Goal: Contribute content

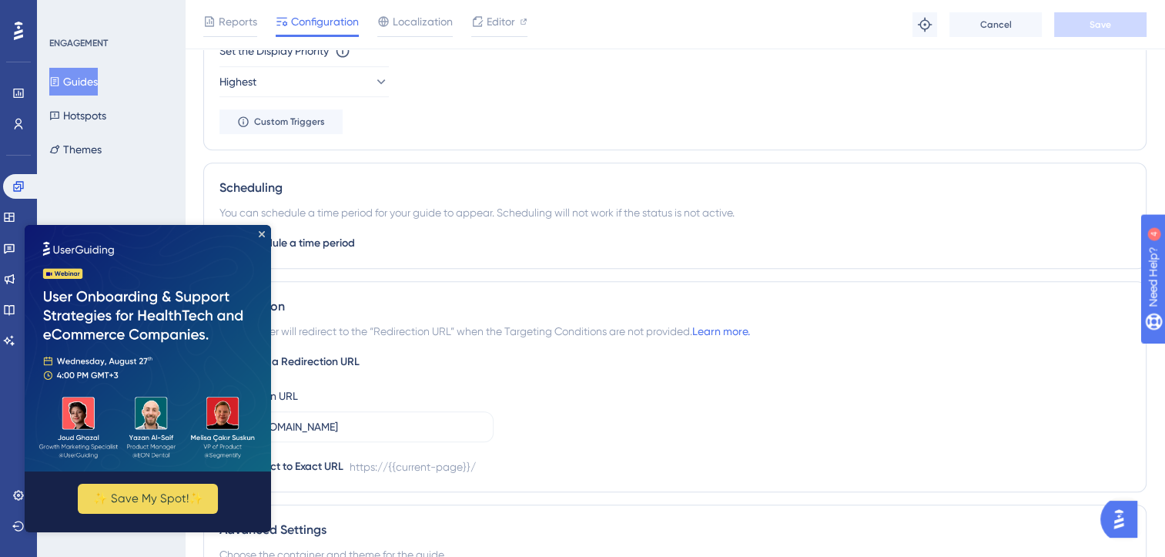
click at [122, 188] on div "ENGAGEMENT Guides Hotspots Themes" at bounding box center [111, 278] width 148 height 557
click at [262, 234] on icon "Close Preview" at bounding box center [262, 234] width 6 height 6
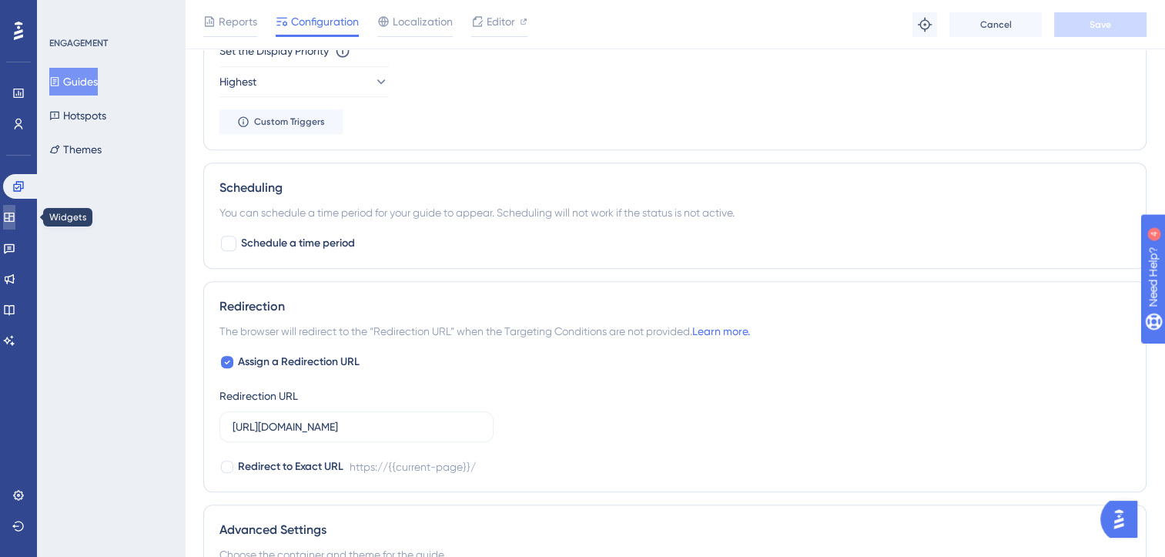
click at [15, 223] on link at bounding box center [9, 217] width 12 height 25
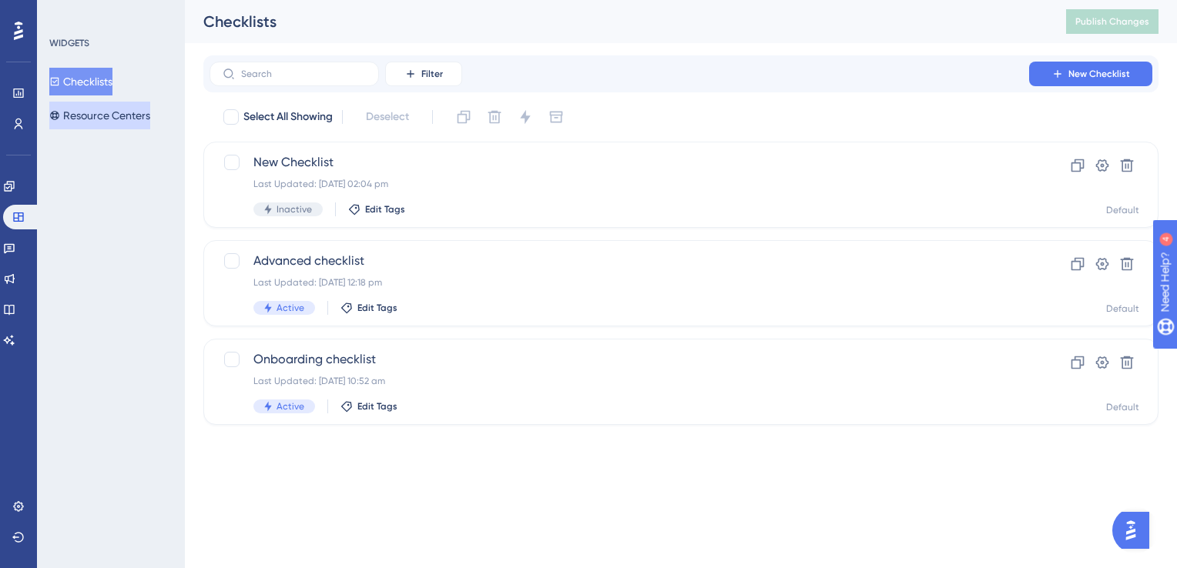
click at [142, 114] on button "Resource Centers" at bounding box center [99, 116] width 101 height 28
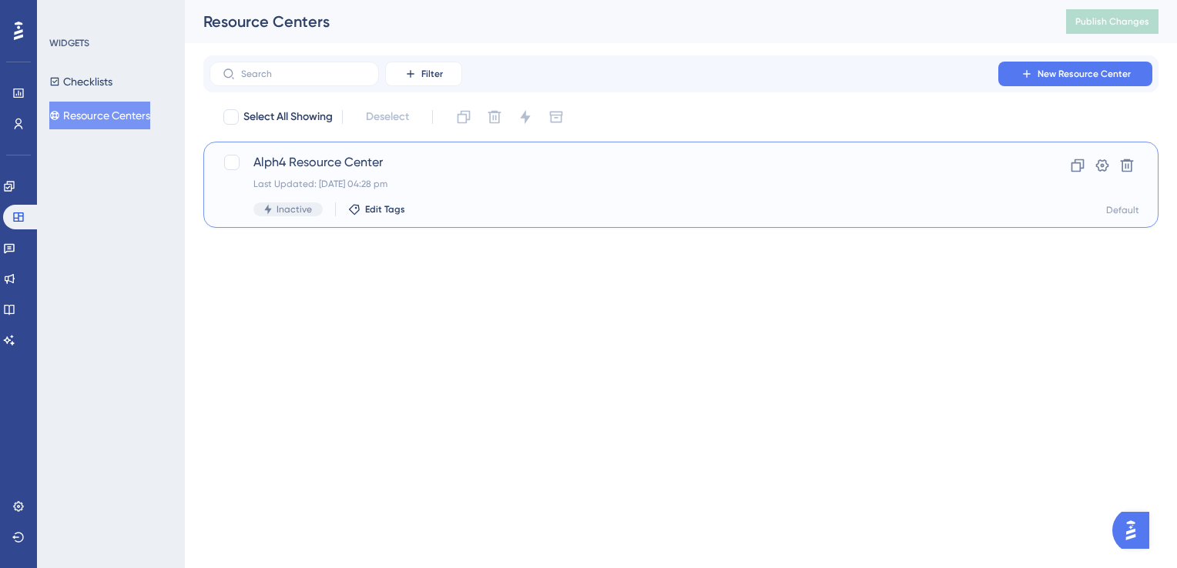
click at [321, 159] on span "Alph4 Resource Center" at bounding box center [619, 162] width 732 height 18
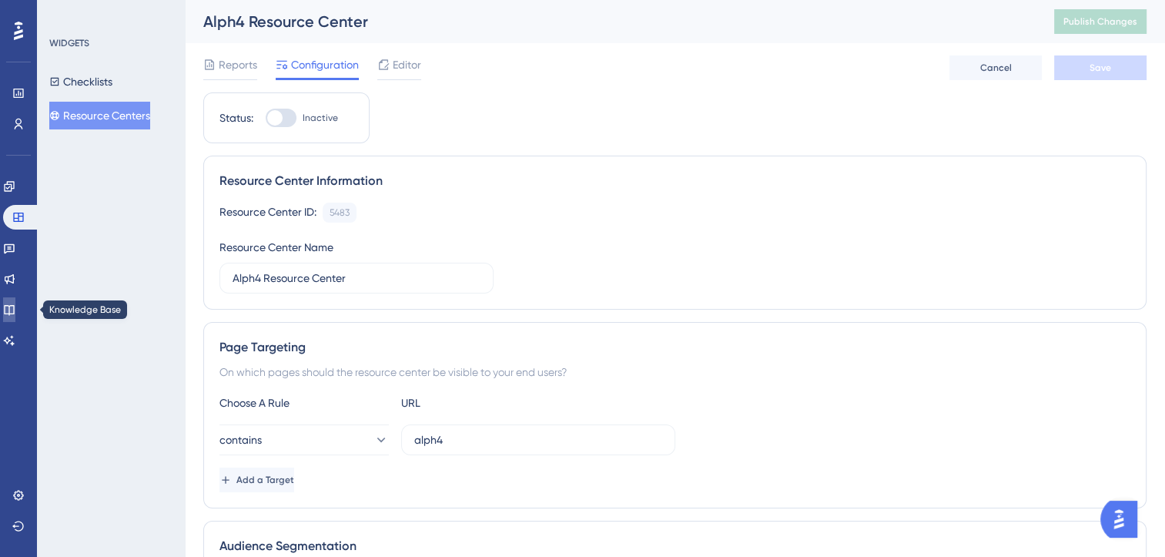
click at [15, 304] on icon at bounding box center [9, 309] width 12 height 12
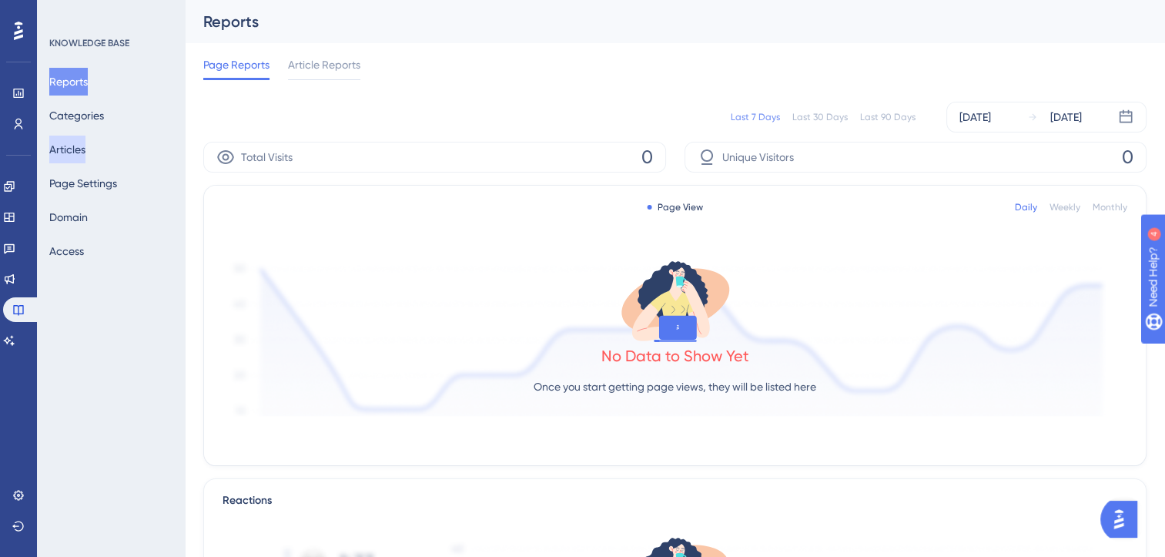
click at [75, 152] on button "Articles" at bounding box center [67, 150] width 36 height 28
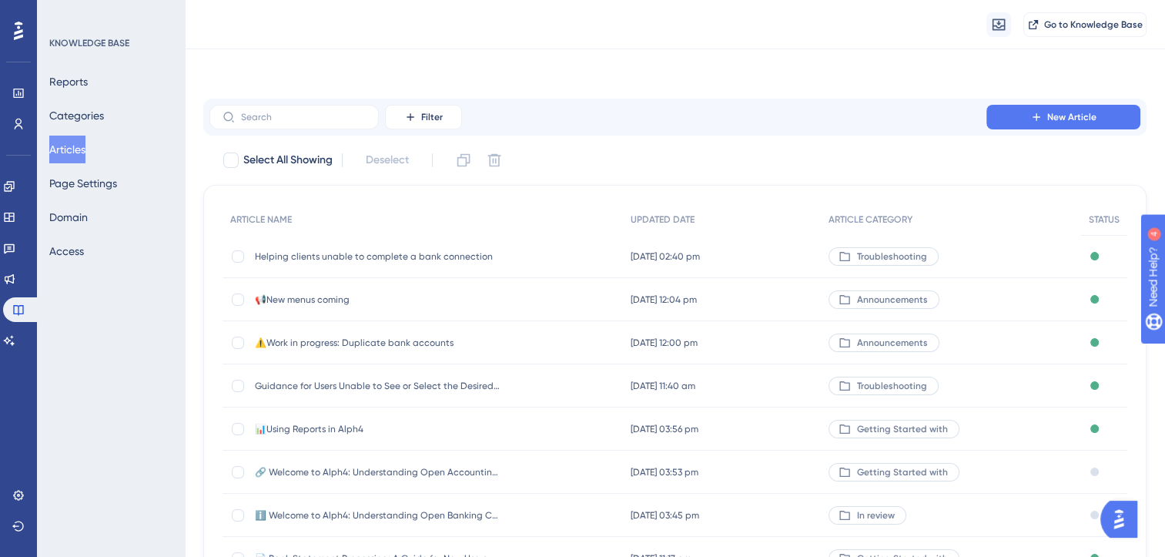
scroll to position [226, 0]
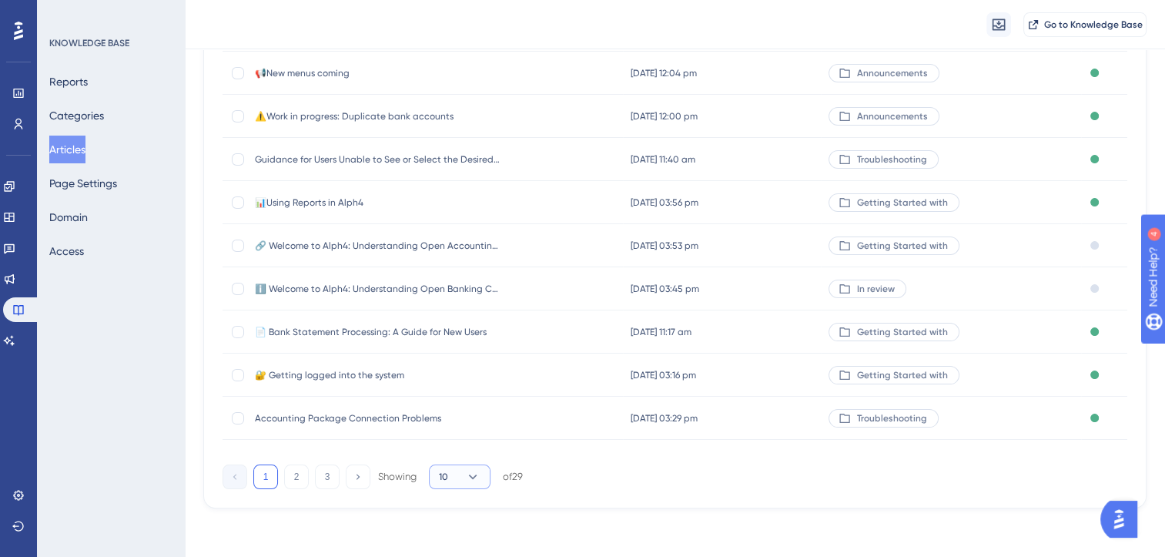
click at [470, 476] on icon at bounding box center [473, 476] width 8 height 5
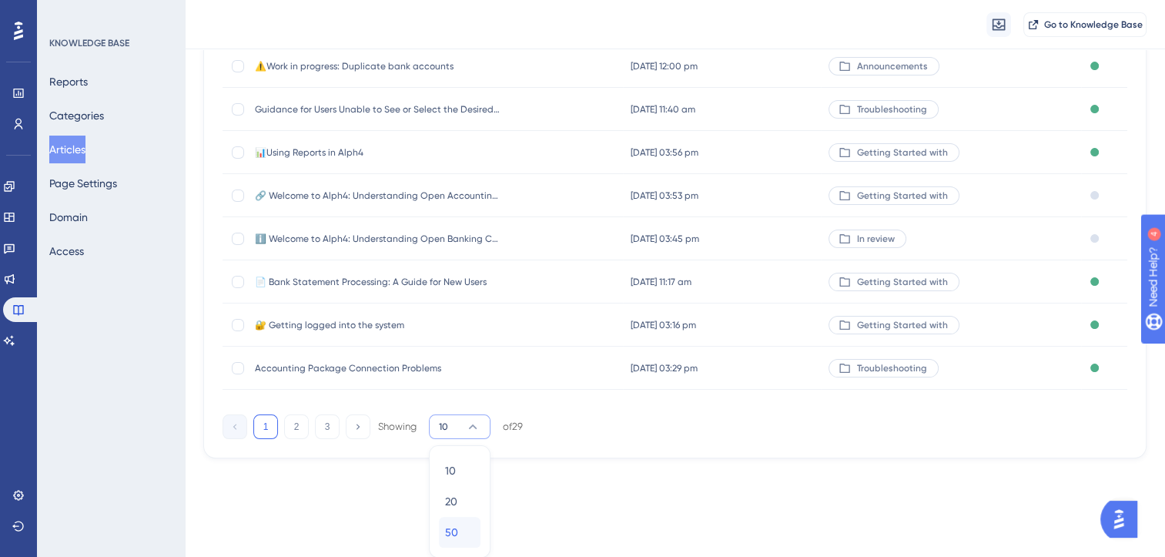
click at [454, 527] on span "50" at bounding box center [451, 532] width 13 height 18
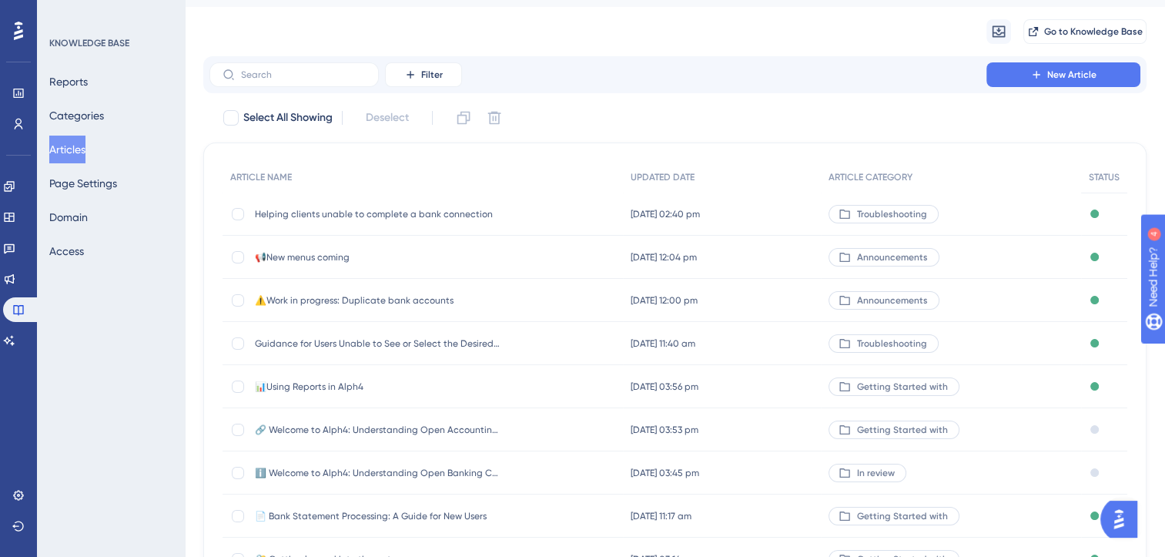
scroll to position [0, 0]
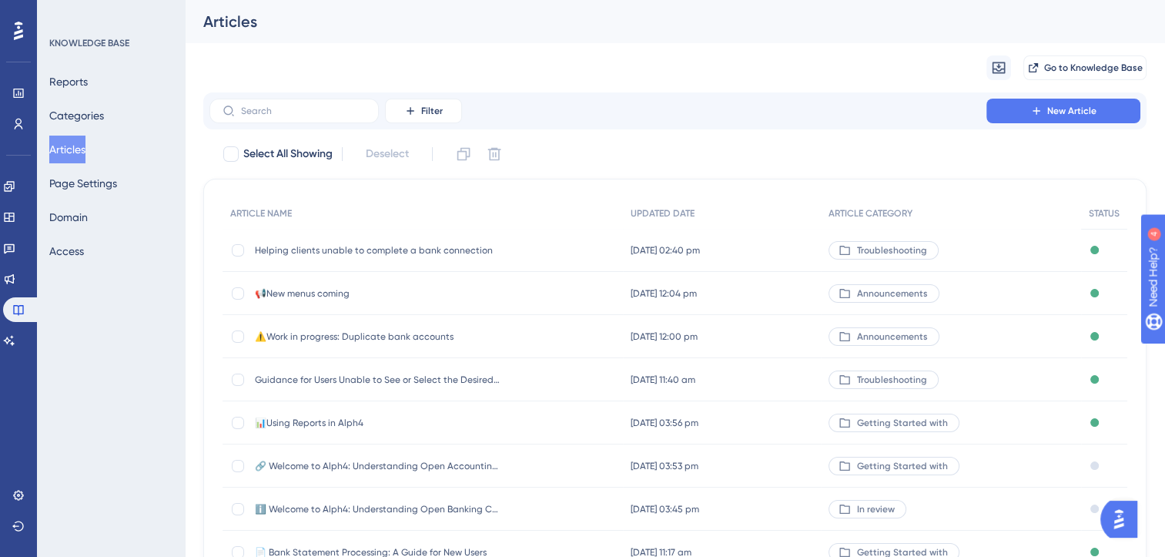
click at [420, 250] on span "Helping clients unable to complete a bank connection" at bounding box center [378, 250] width 246 height 12
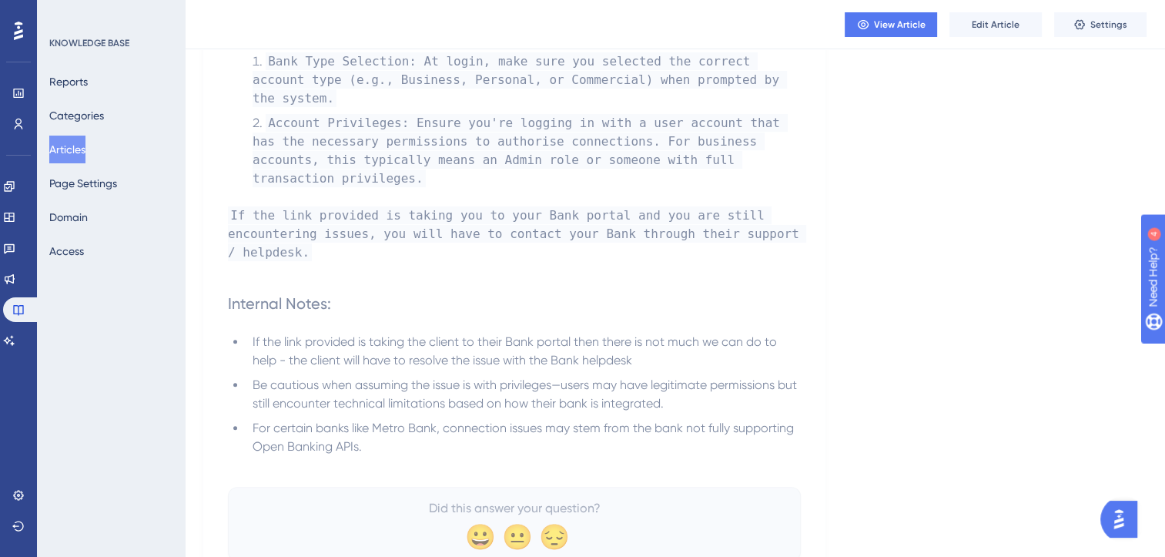
scroll to position [464, 0]
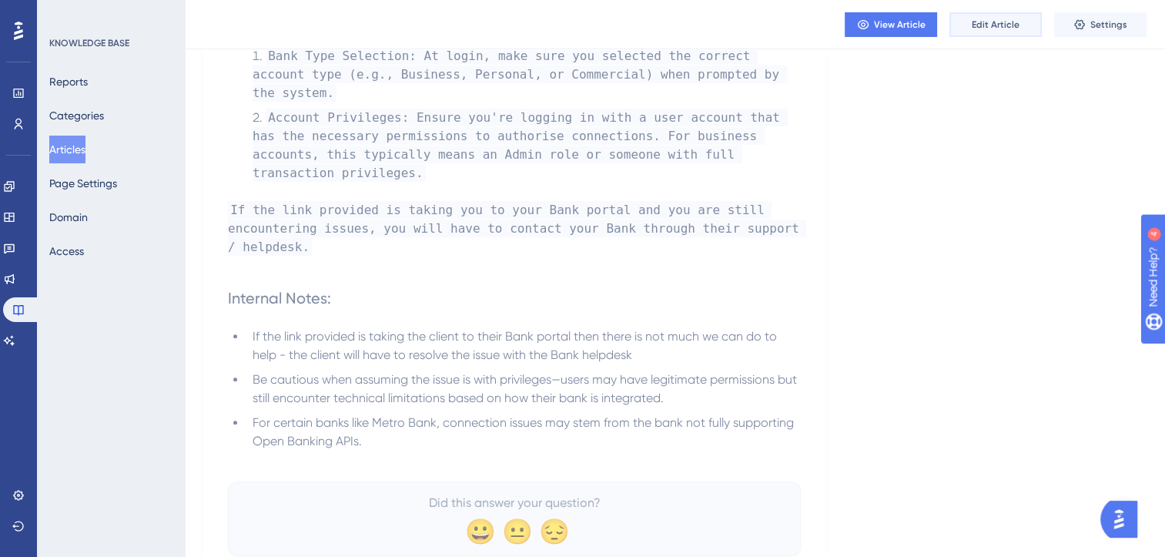
click at [1001, 26] on span "Edit Article" at bounding box center [996, 24] width 48 height 12
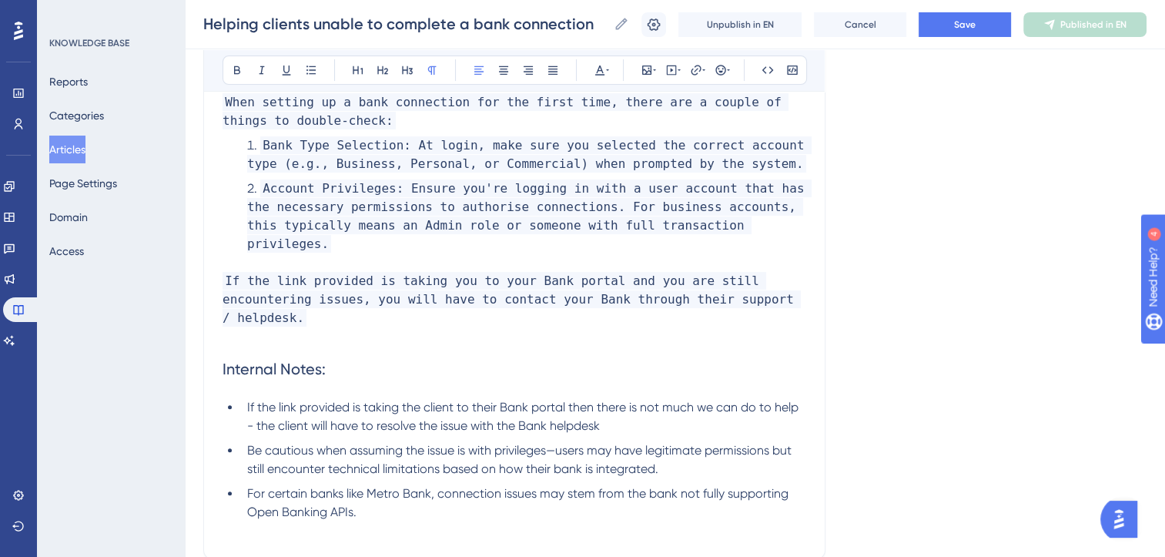
scroll to position [438, 0]
click at [600, 399] on span "If the link provided is taking the client to their Bank portal then there is no…" at bounding box center [524, 415] width 554 height 33
click at [801, 399] on span "If the link provided is taking the client to their Bank portal then there is no…" at bounding box center [524, 415] width 554 height 33
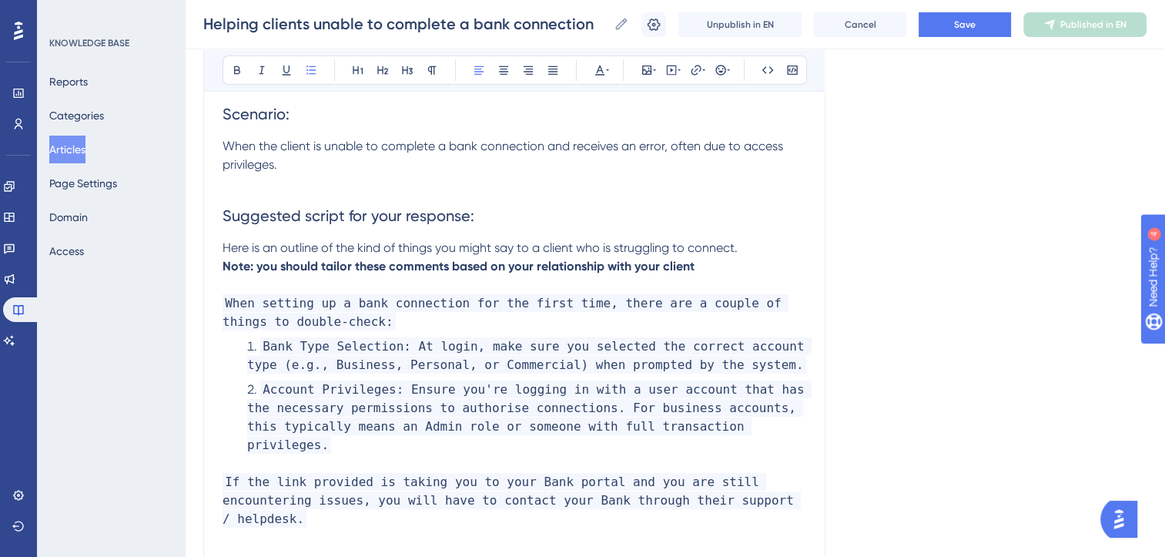
scroll to position [226, 0]
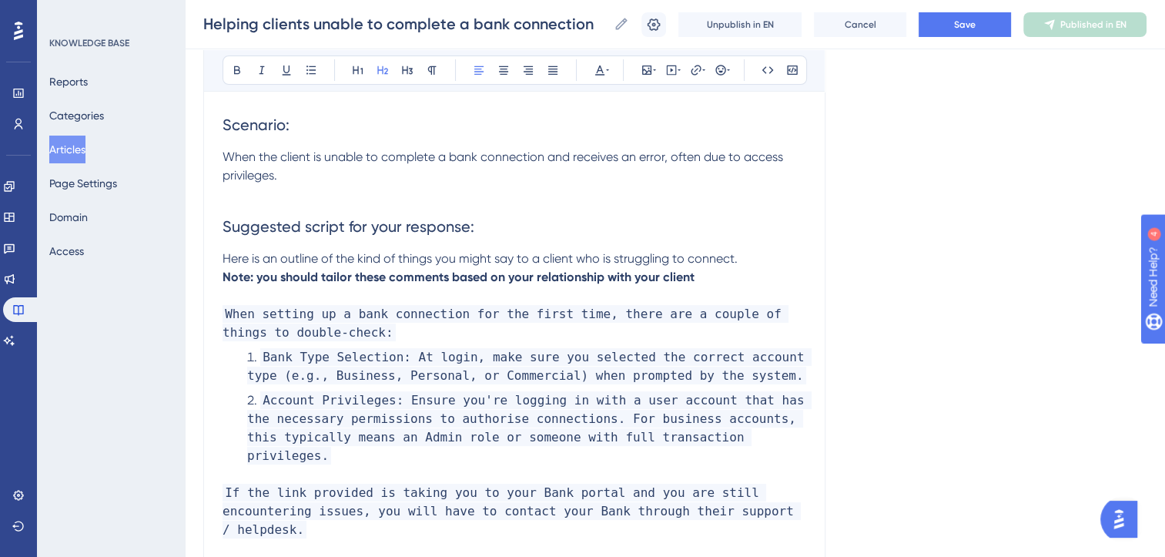
click at [467, 225] on span "Suggested script for your response:" at bounding box center [349, 226] width 252 height 18
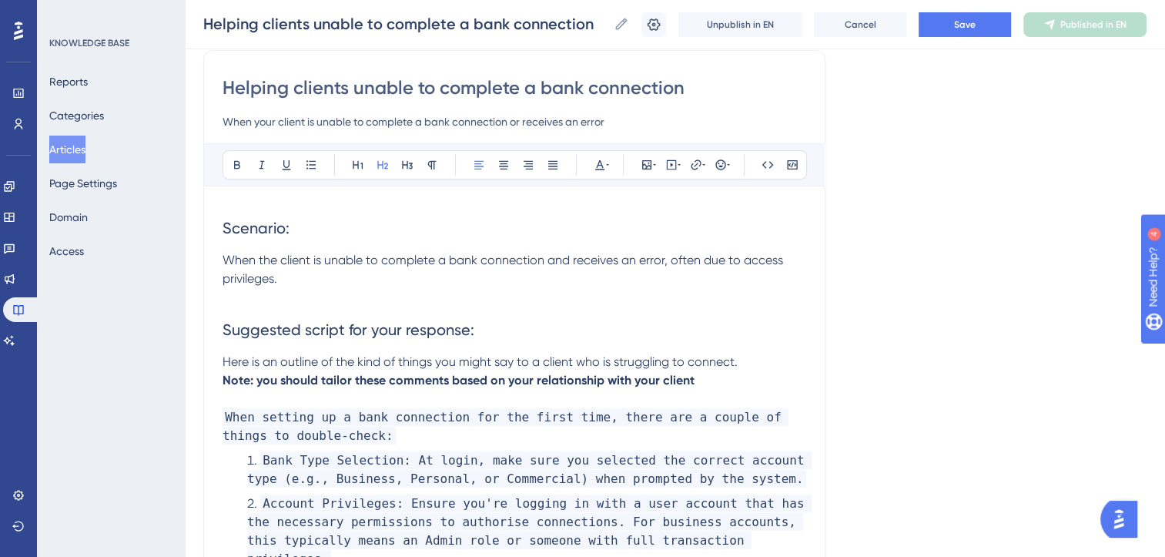
scroll to position [124, 0]
click at [278, 257] on span "When the client is unable to complete a bank connection and receives an error, …" at bounding box center [505, 267] width 564 height 33
click at [636, 261] on span "Your client is unable to complete a bank connection and receives an error, ofte…" at bounding box center [490, 267] width 534 height 33
click at [653, 257] on span "Your client is unable to complete a bank connection and receives an error, ofte…" at bounding box center [490, 267] width 534 height 33
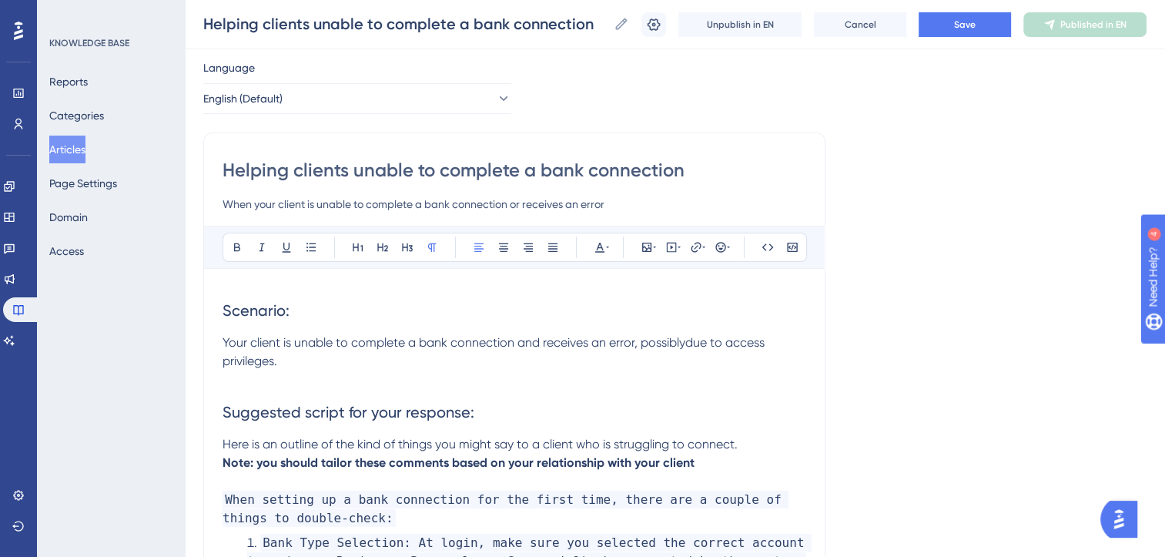
scroll to position [0, 0]
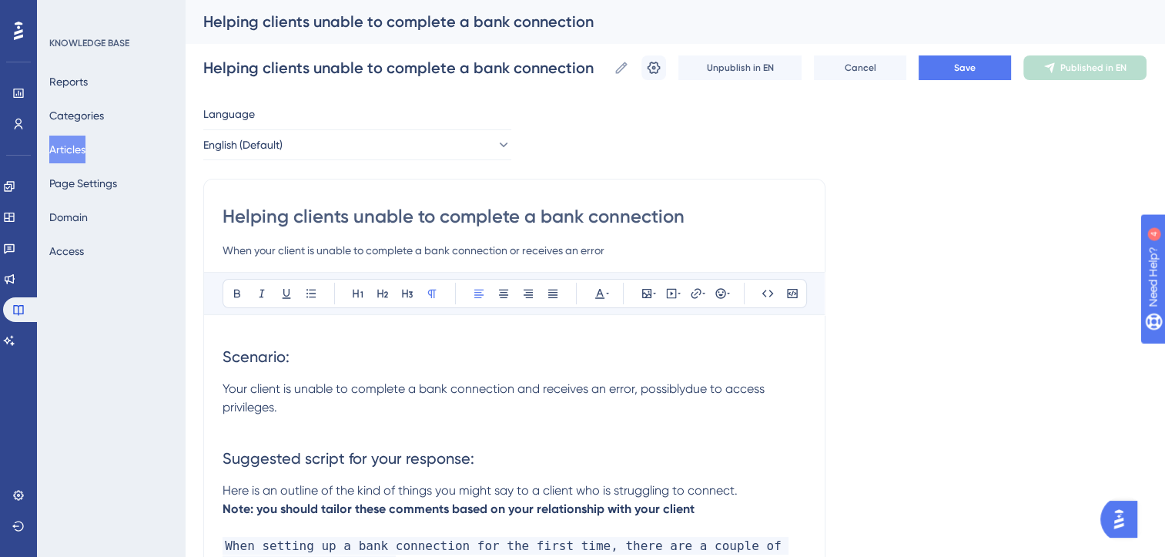
click at [223, 214] on input "Helping clients unable to complete a bank connection" at bounding box center [515, 216] width 584 height 25
type input "HoHelping clients unable to complete a bank connection"
type input "How Helping clients unable to complete a bank connection"
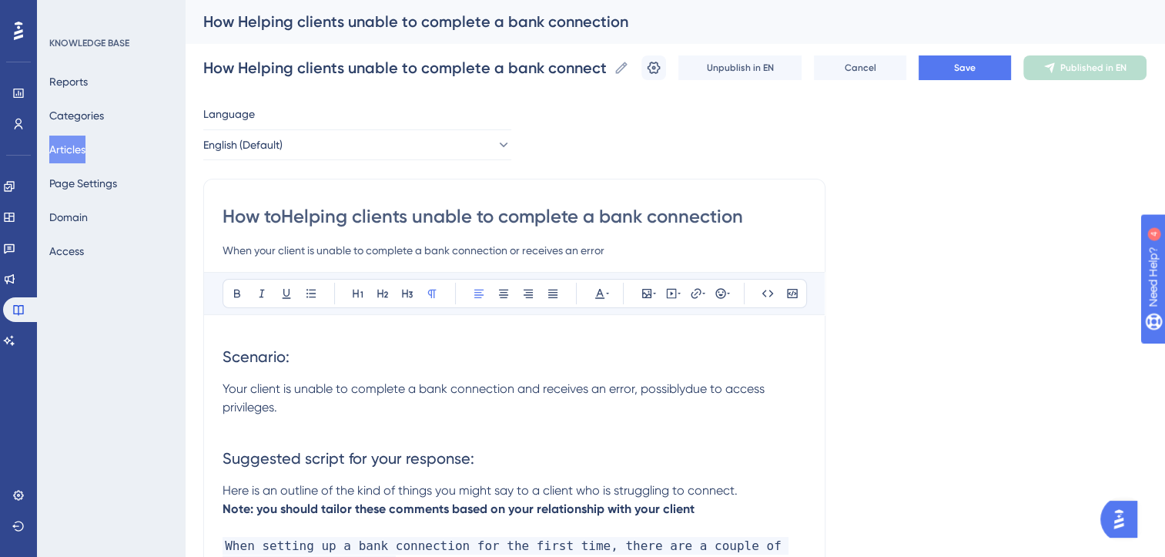
type input "How to Helping clients unable to complete a bank connection"
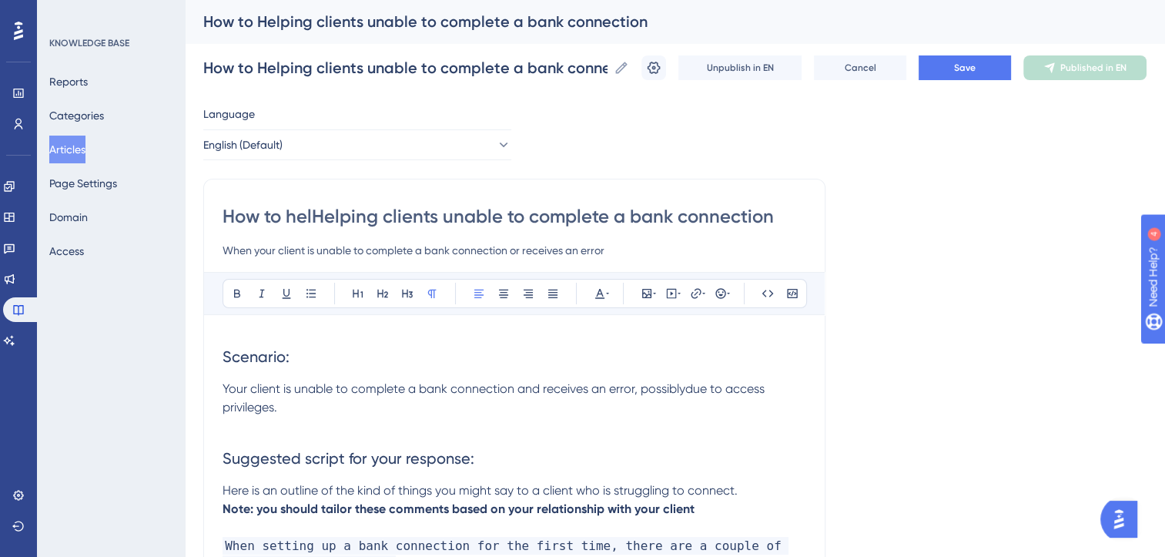
type input "How to helpHelping clients unable to complete a bank connection"
type input "How to helpclients unable to complete a bank connection"
type input "How to help clients unable to complete a bank connection"
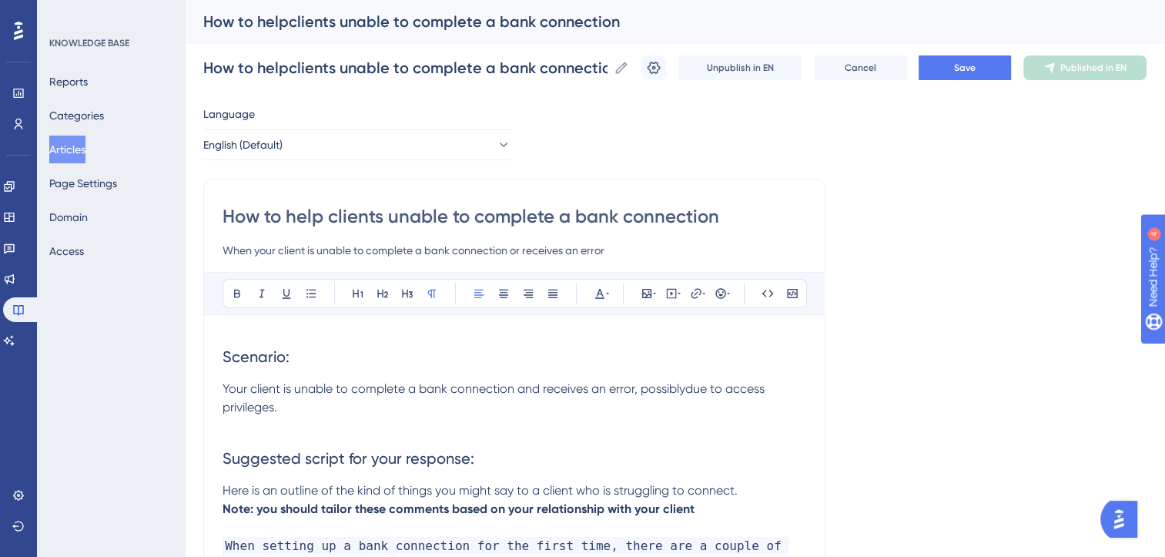
type input "How to help clients unable to complete a bank connection"
click at [585, 213] on input "How to help clients unable to complete a bank connection" at bounding box center [515, 216] width 584 height 25
type input "How to help clients unable to complete a ank connection"
type input "How to help clients unable to complete a Bank connection"
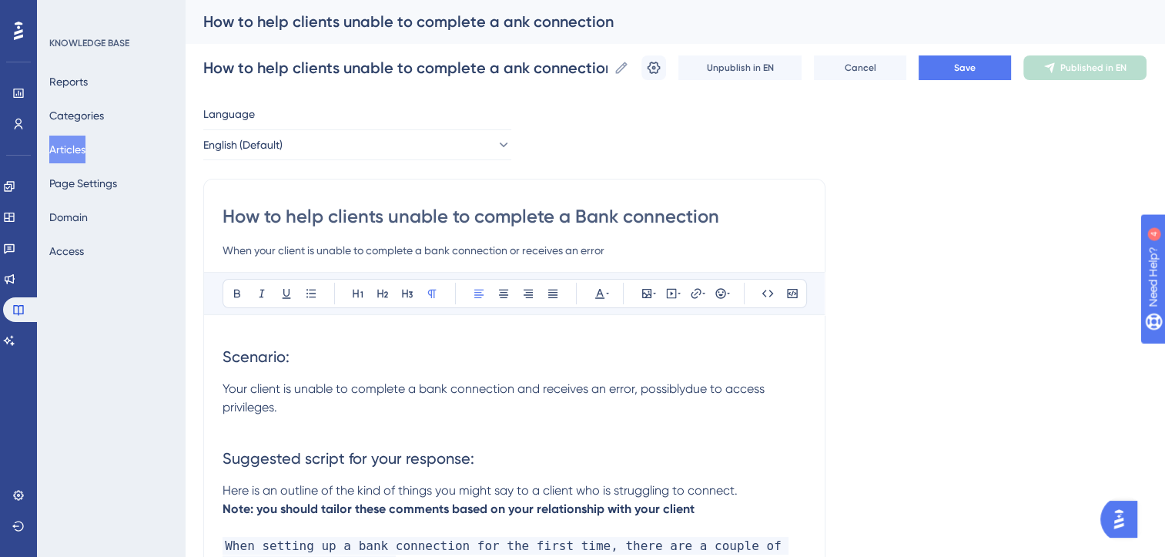
type input "How to help clients unable to complete a Bank connection"
click at [634, 217] on input "How to help clients unable to complete a Bank connection" at bounding box center [515, 216] width 584 height 25
type input "How to help clients unable to complete a Bank Connection"
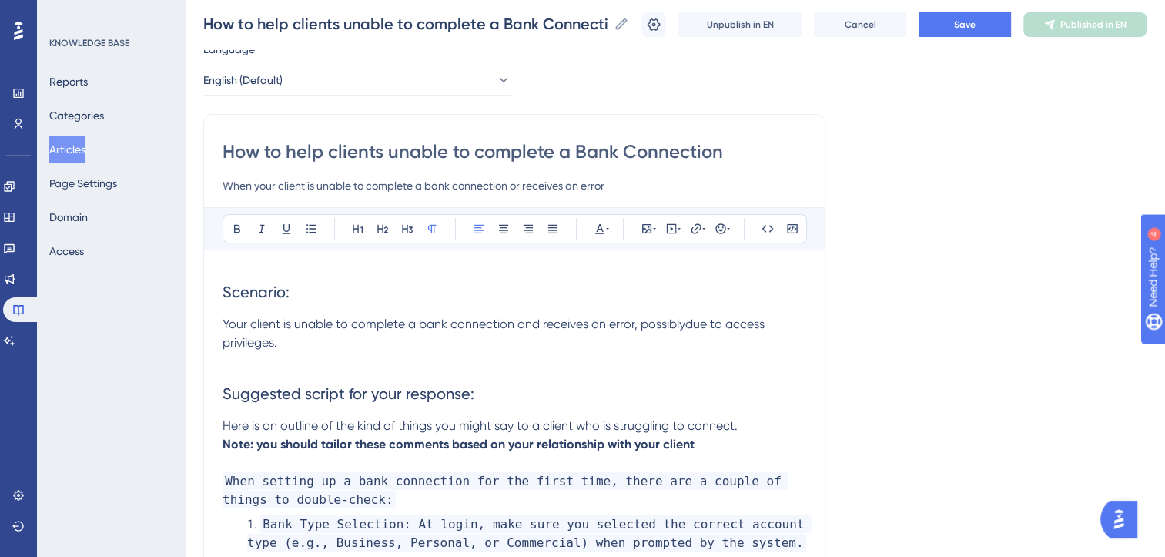
scroll to position [60, 0]
type input "How to help clients unable to complete a Bank Connection"
click at [687, 322] on span "Your client is unable to complete a bank connection and receives an error, poss…" at bounding box center [495, 331] width 545 height 33
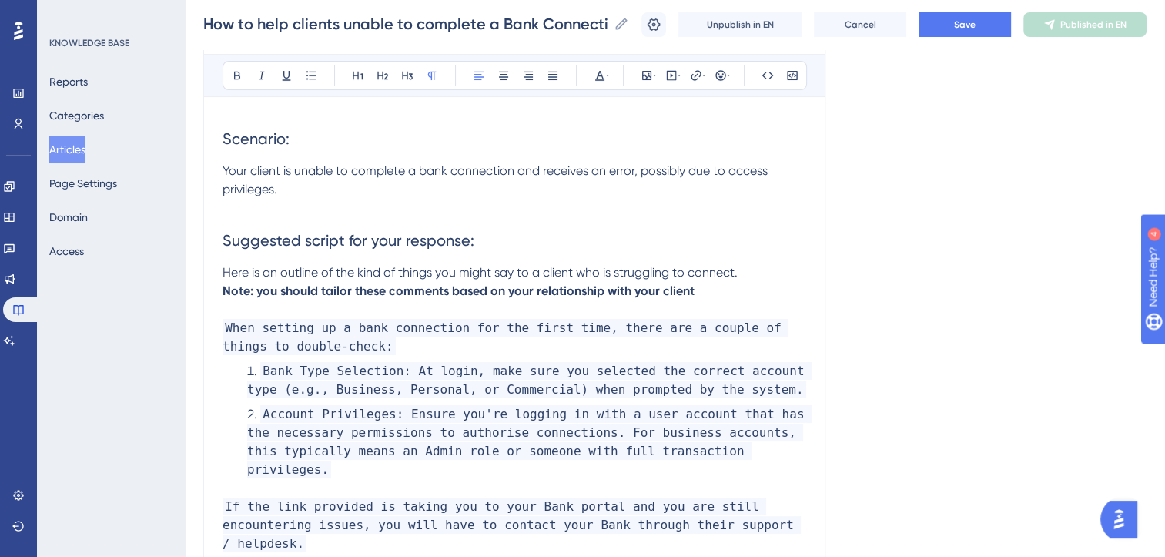
scroll to position [213, 0]
click at [465, 239] on span "Suggested script for your response:" at bounding box center [349, 239] width 252 height 18
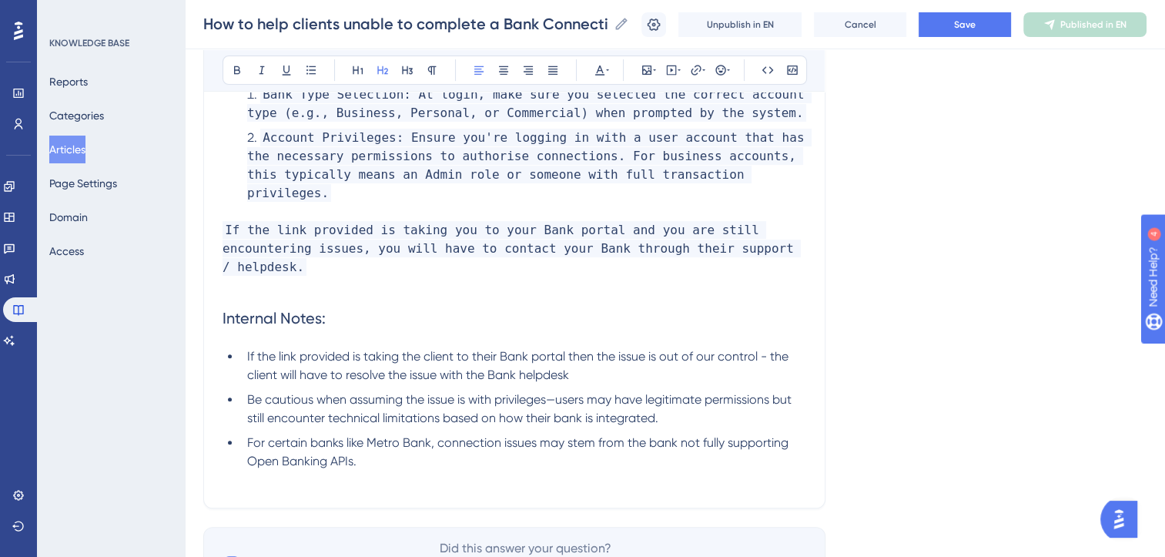
scroll to position [491, 0]
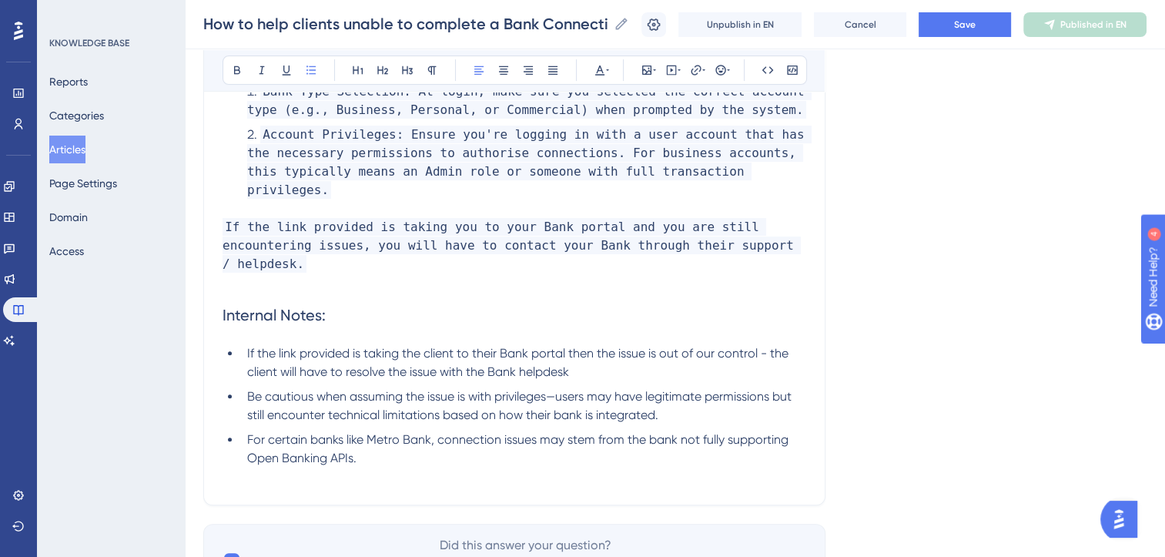
drag, startPoint x: 363, startPoint y: 421, endPoint x: 282, endPoint y: 285, distance: 158.9
click at [282, 285] on div "Scenario: Your client is unable to complete a bank connection and receives an e…" at bounding box center [515, 161] width 584 height 650
copy div "Notes: If the link provided is taking the client to their Bank portal then the …"
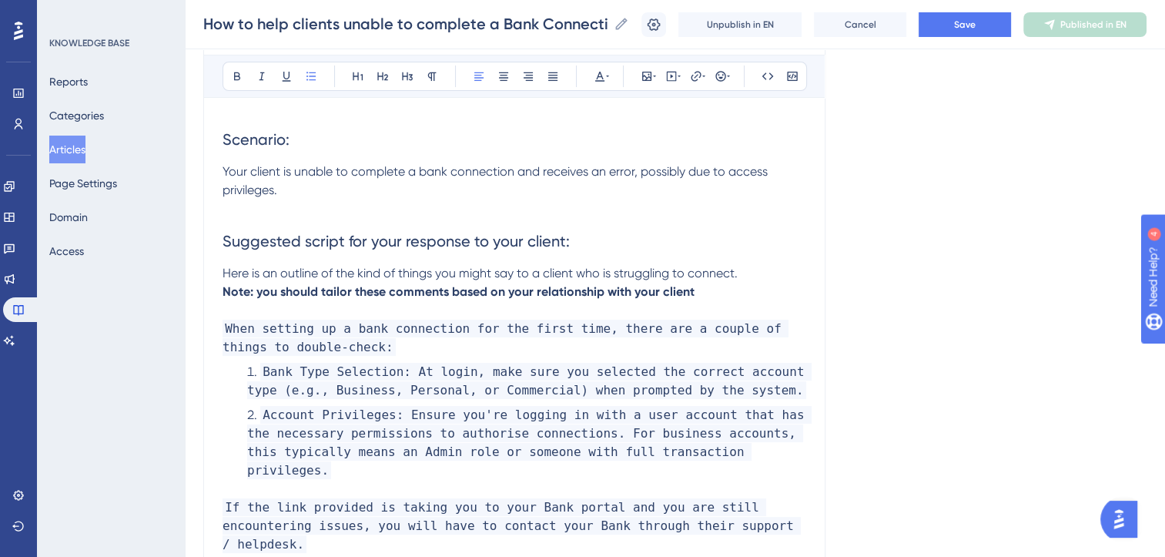
scroll to position [150, 0]
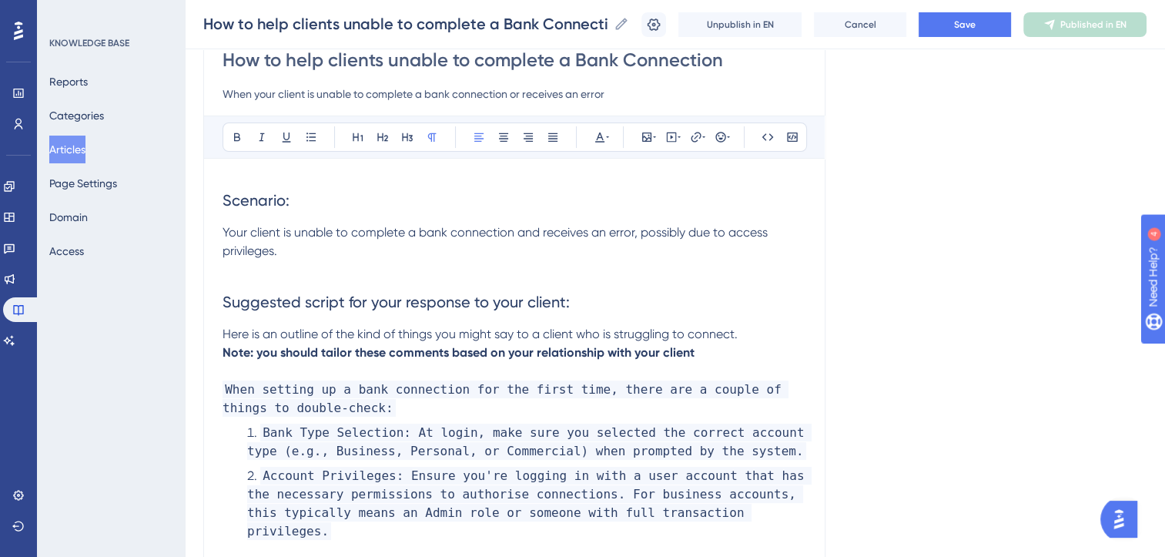
click at [302, 254] on p "Your client is unable to complete a bank connection and receives an error, poss…" at bounding box center [515, 241] width 584 height 37
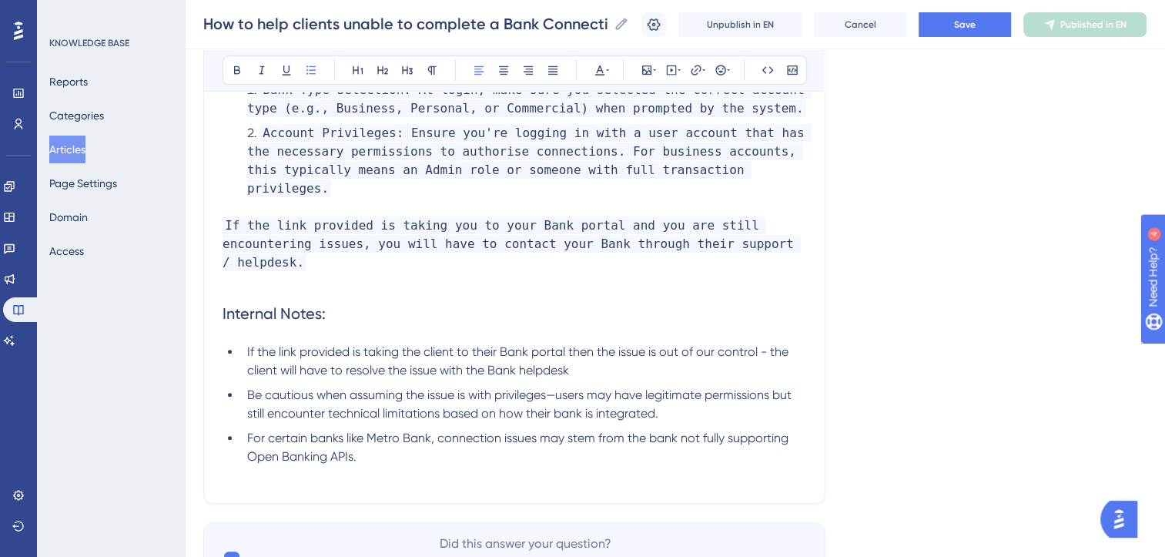
scroll to position [671, 0]
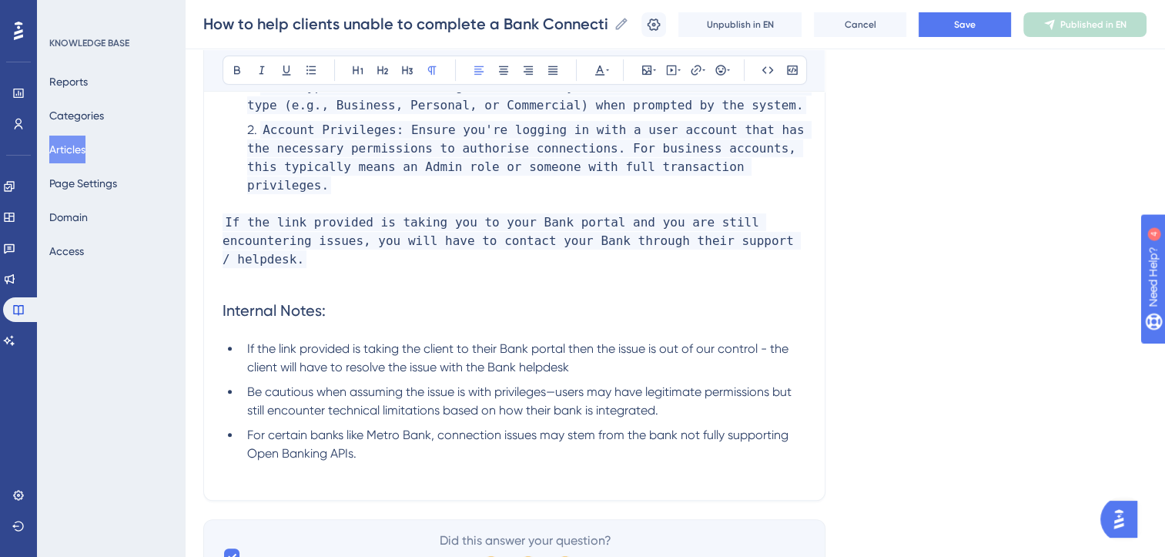
click at [234, 269] on p at bounding box center [515, 278] width 584 height 18
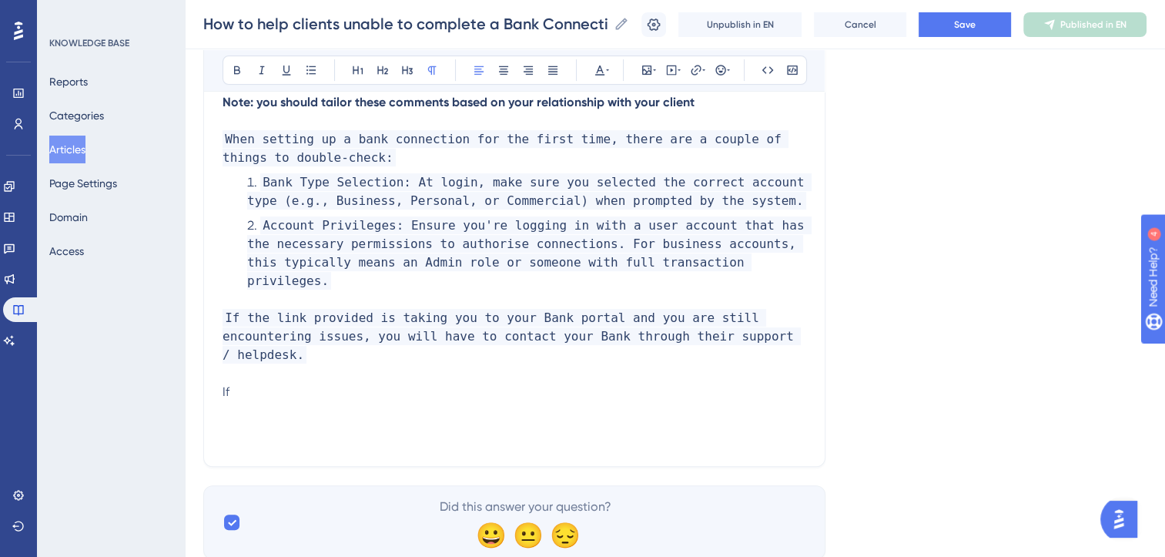
scroll to position [578, 0]
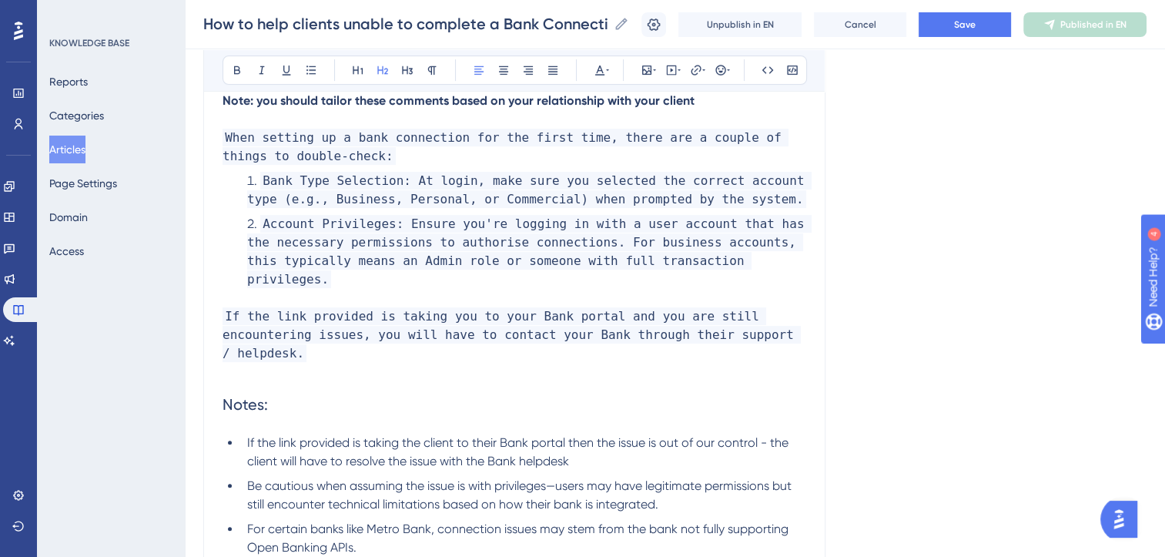
click at [249, 395] on span "Notes:" at bounding box center [245, 404] width 45 height 18
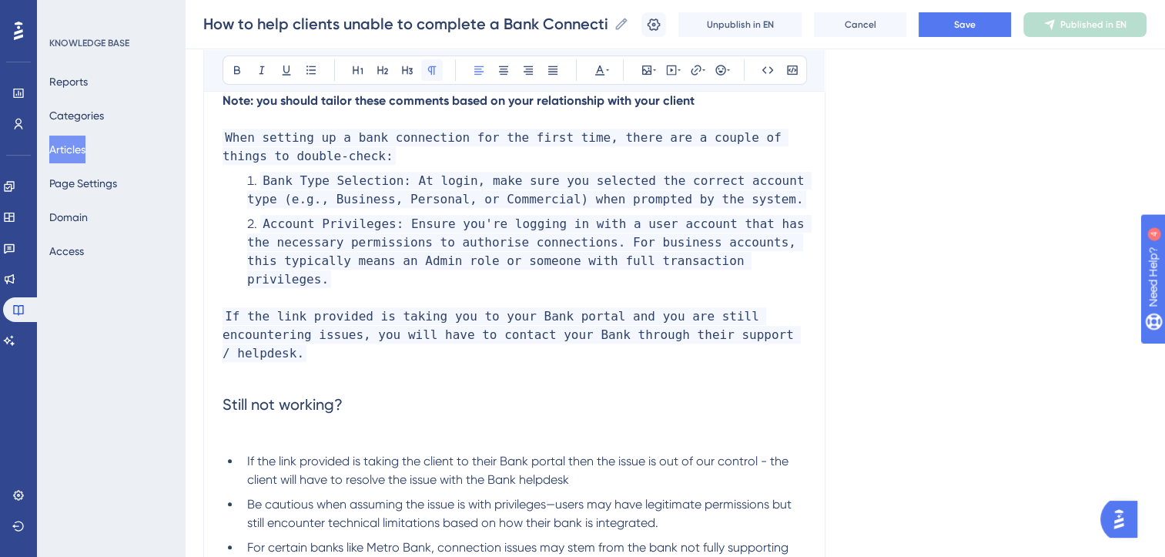
click at [431, 69] on icon at bounding box center [432, 70] width 12 height 12
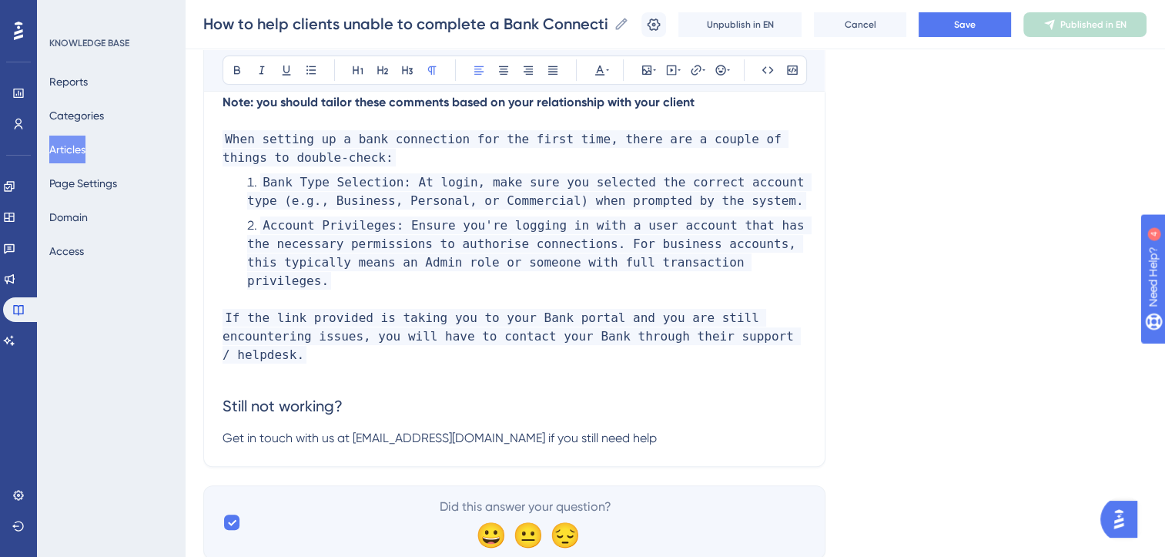
scroll to position [590, 0]
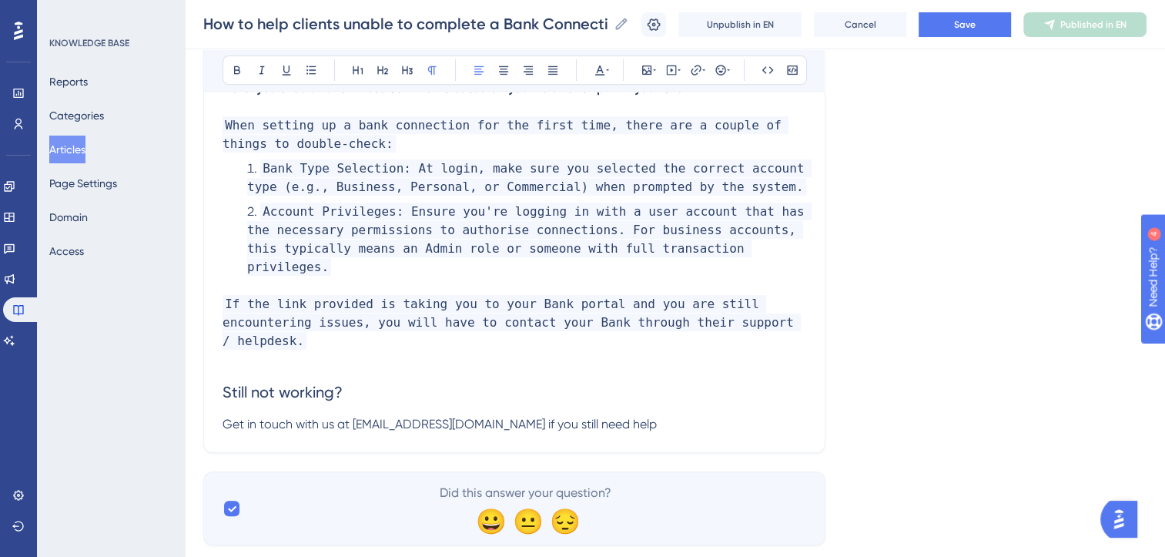
click at [454, 417] on span "Get in touch with us at [EMAIL_ADDRESS][DOMAIN_NAME] if you still need help" at bounding box center [440, 424] width 434 height 15
click at [576, 415] on p "Get in touch with us at [EMAIL_ADDRESS][DOMAIN_NAME] if you still need help" at bounding box center [515, 424] width 584 height 18
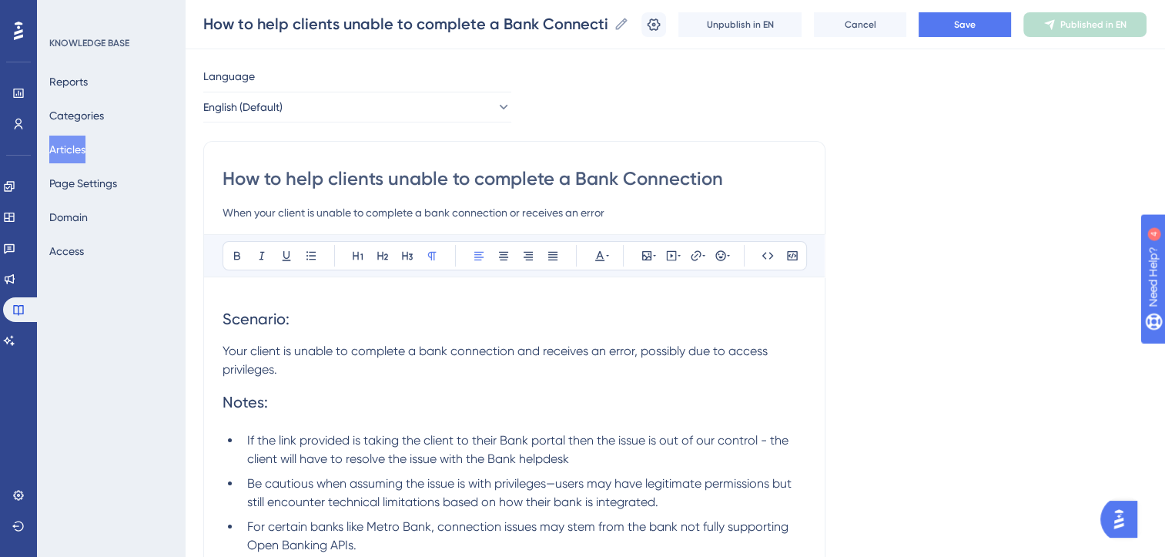
scroll to position [0, 0]
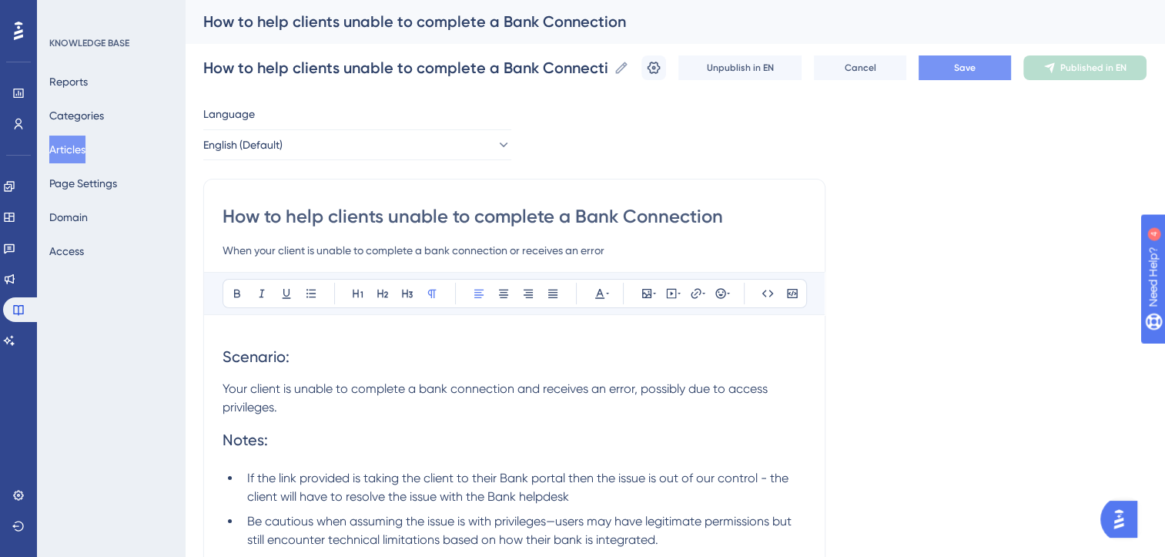
click at [982, 59] on button "Save" at bounding box center [965, 67] width 92 height 25
click at [1109, 65] on span "Publish in EN" at bounding box center [1093, 68] width 55 height 12
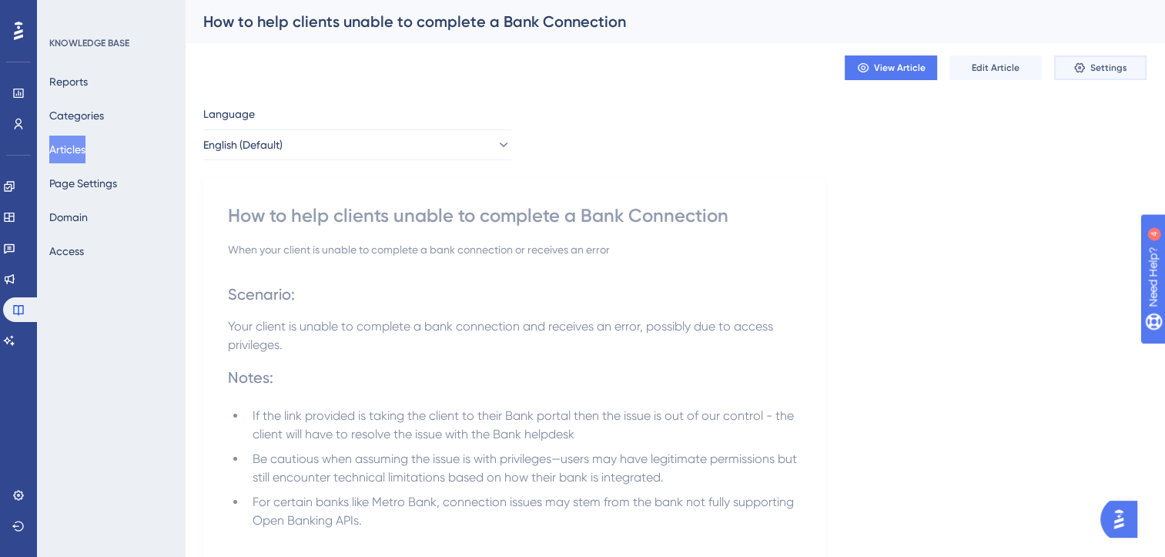
click at [1112, 69] on span "Settings" at bounding box center [1108, 68] width 37 height 12
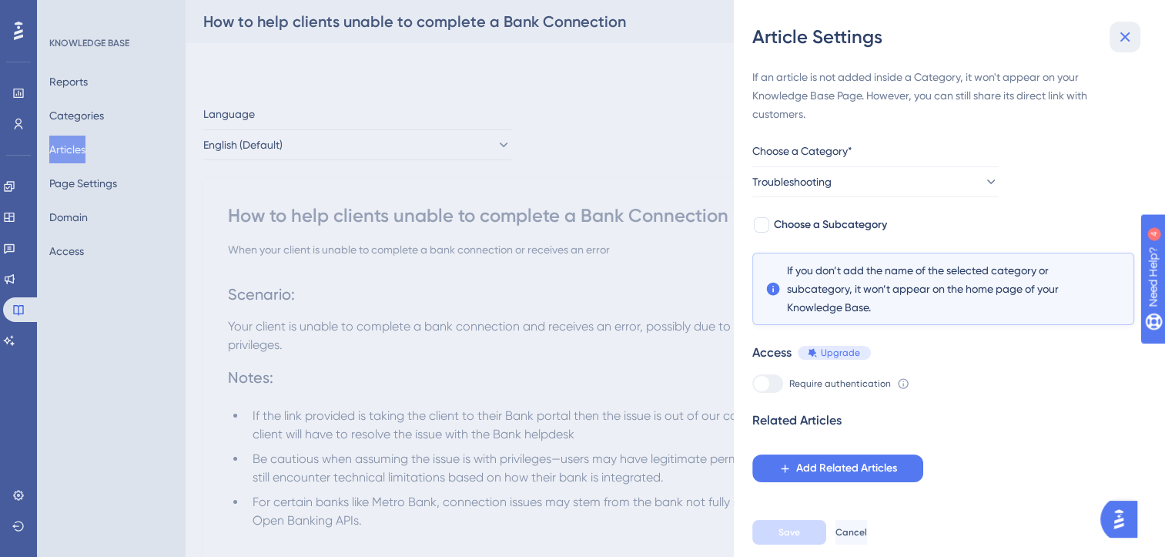
click at [1129, 35] on icon at bounding box center [1125, 37] width 18 height 18
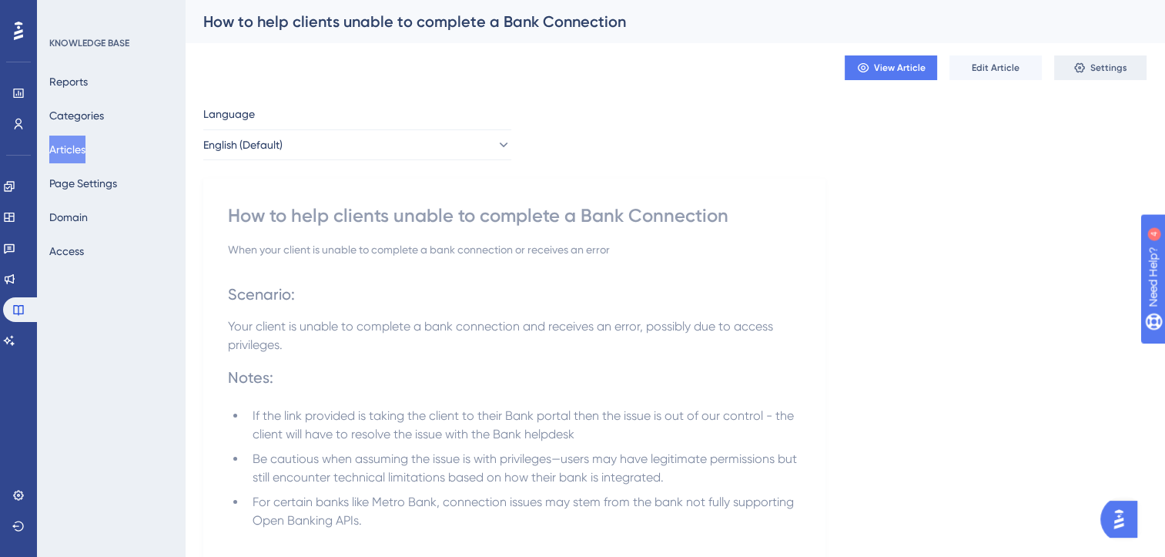
click at [1113, 70] on span "Settings" at bounding box center [1108, 68] width 37 height 12
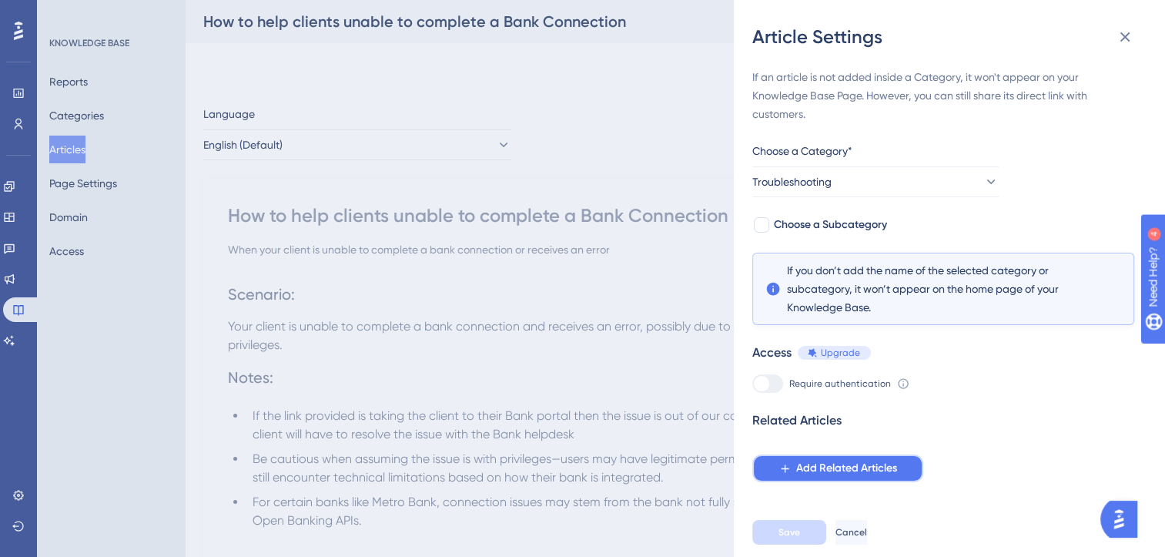
click at [835, 465] on span "Add Related Articles" at bounding box center [846, 468] width 101 height 18
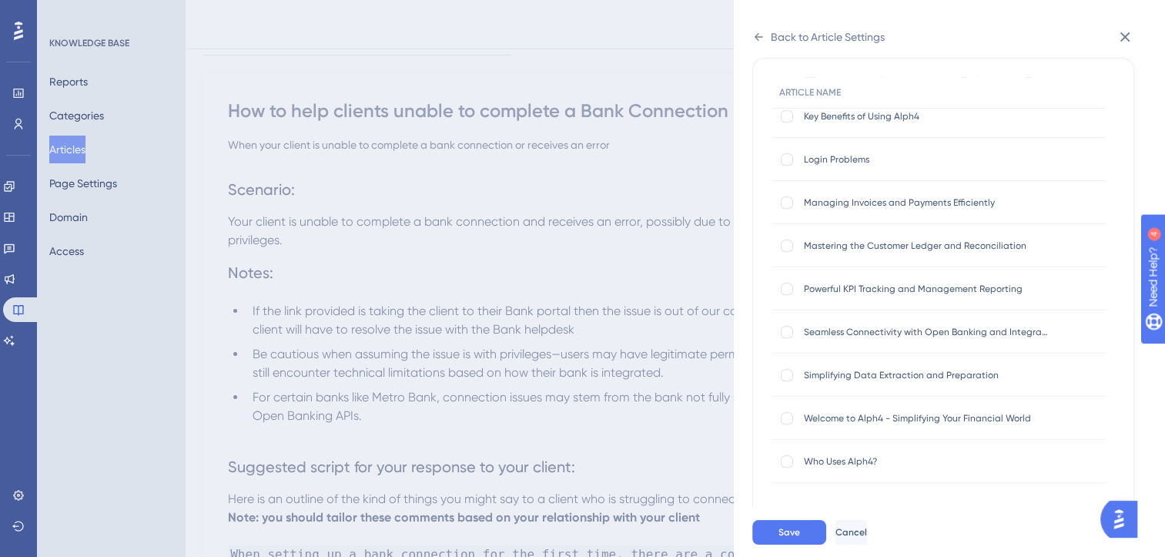
scroll to position [112, 0]
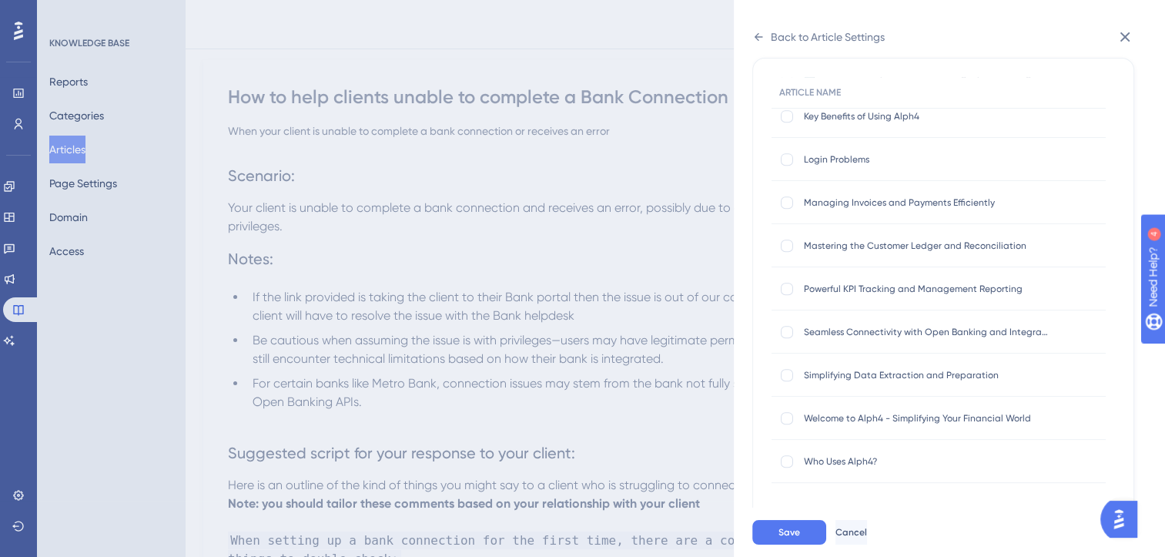
click at [955, 455] on span "Who Uses Alph4?" at bounding box center [927, 461] width 246 height 12
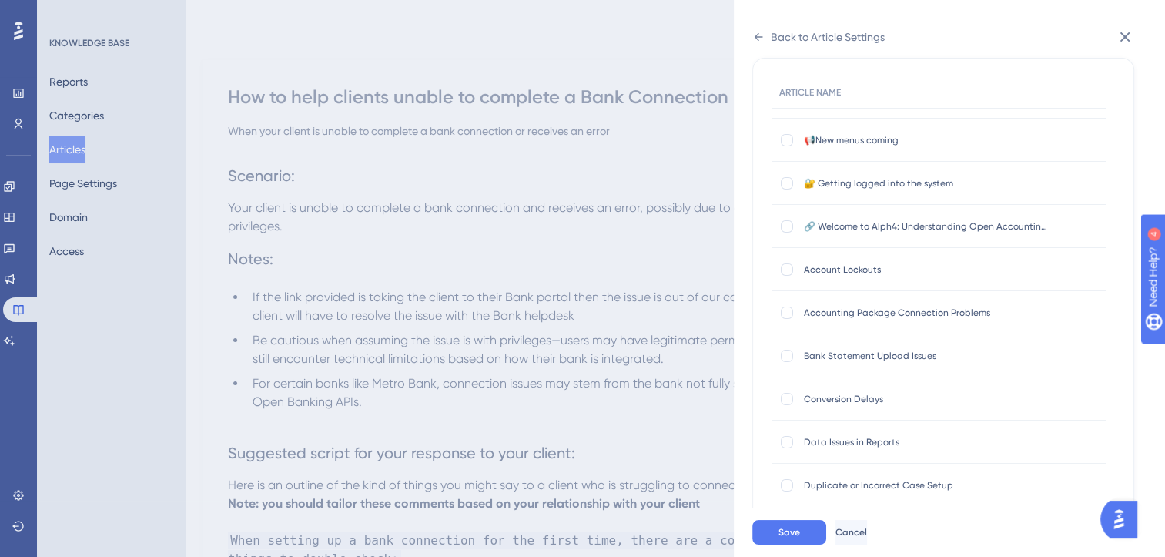
scroll to position [0, 0]
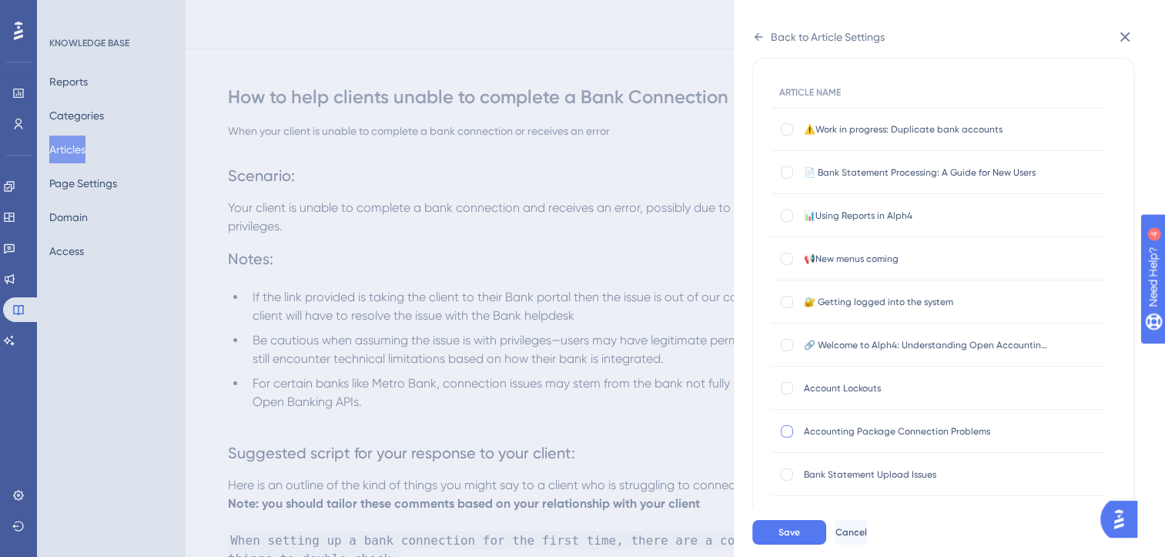
click at [788, 433] on div at bounding box center [787, 431] width 12 height 12
checkbox input "true"
click at [804, 544] on button "Save" at bounding box center [789, 532] width 74 height 25
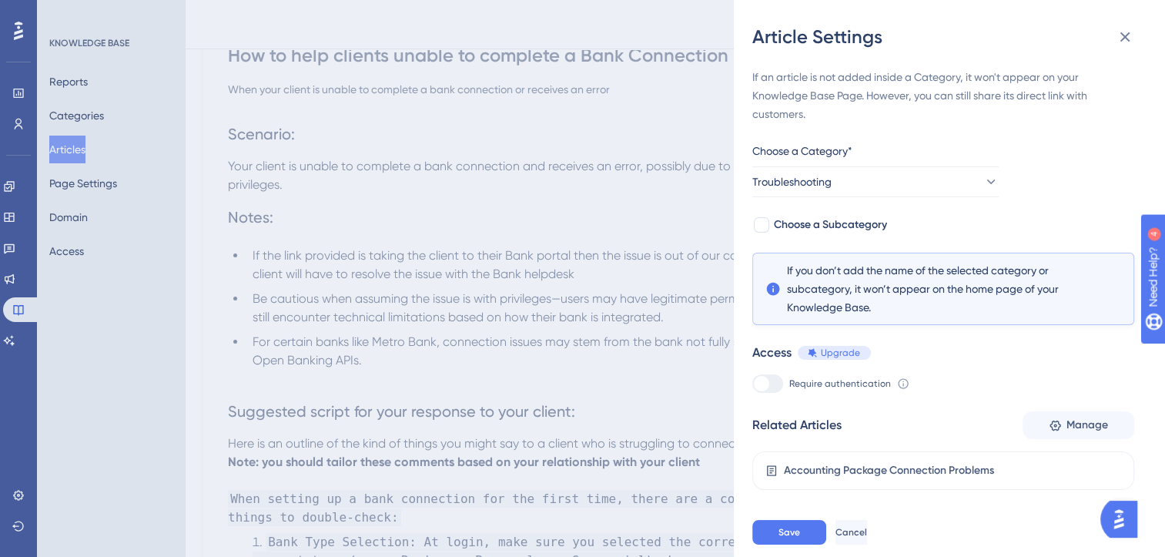
scroll to position [174, 0]
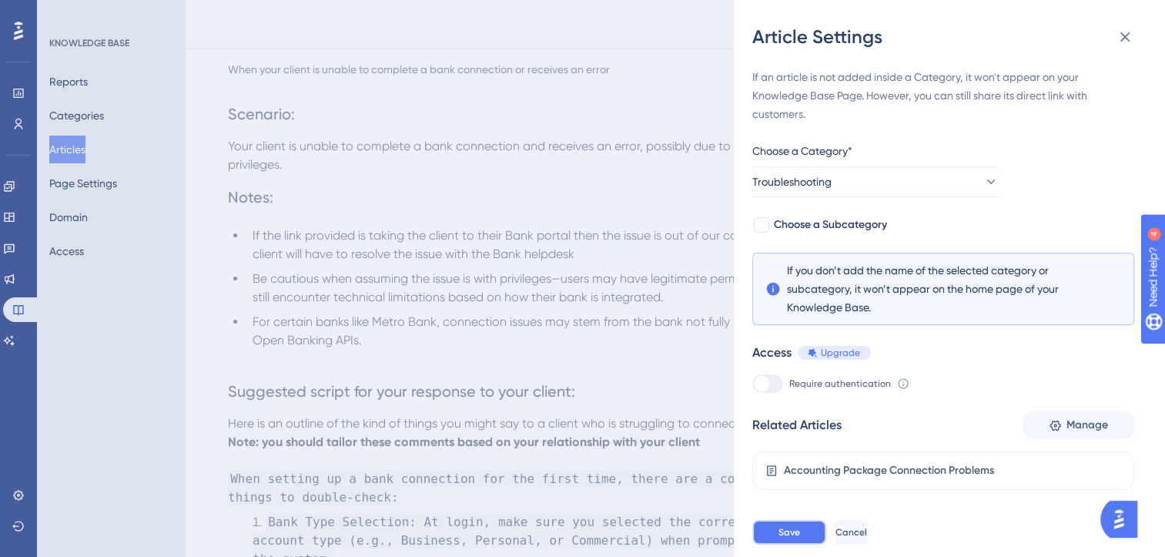
click at [789, 538] on span "Save" at bounding box center [789, 532] width 22 height 12
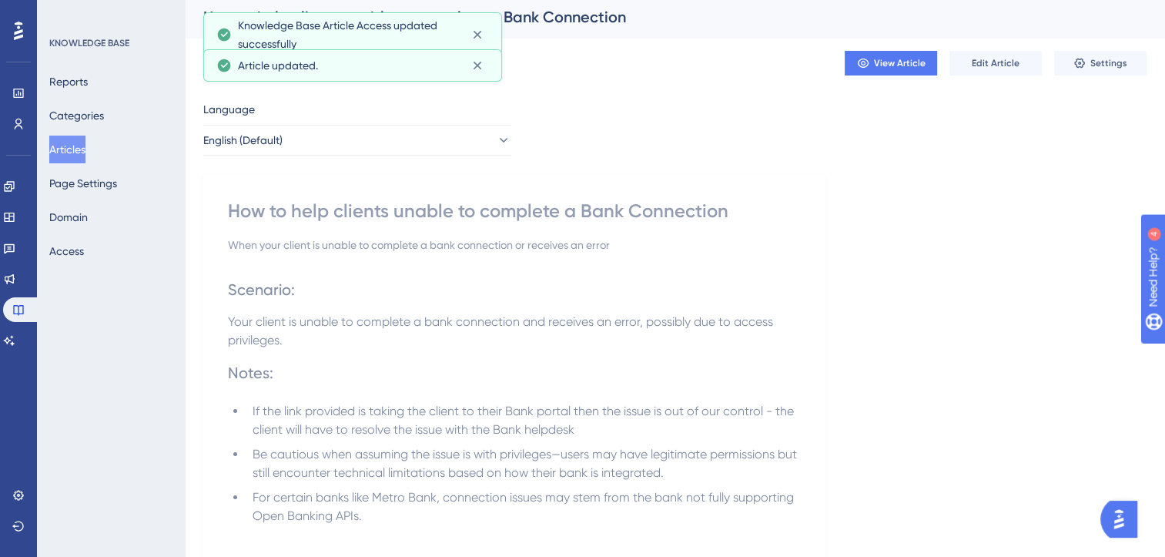
scroll to position [0, 0]
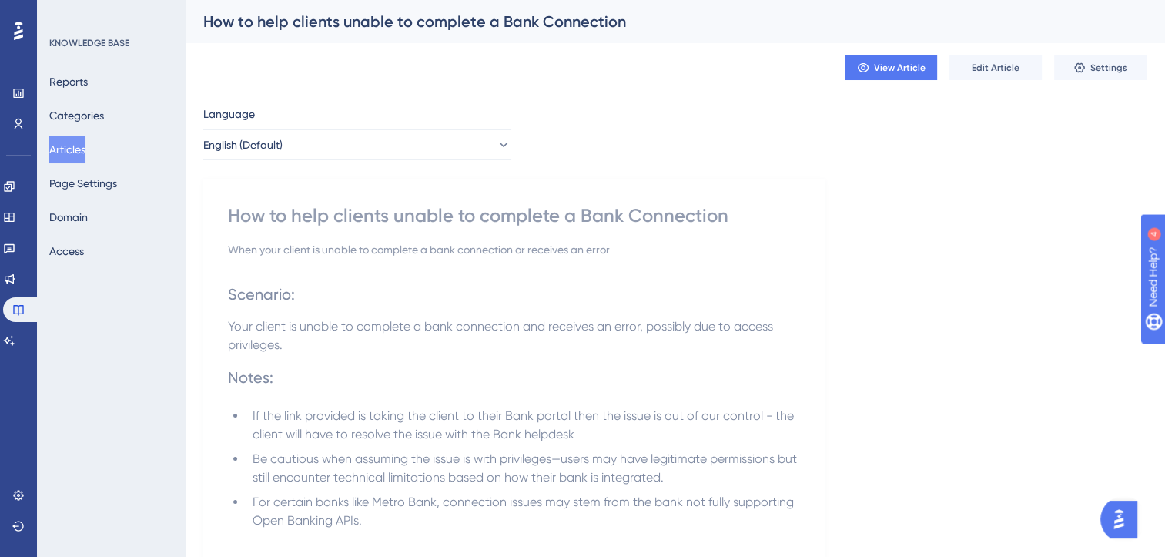
click at [72, 147] on button "Articles" at bounding box center [67, 150] width 36 height 28
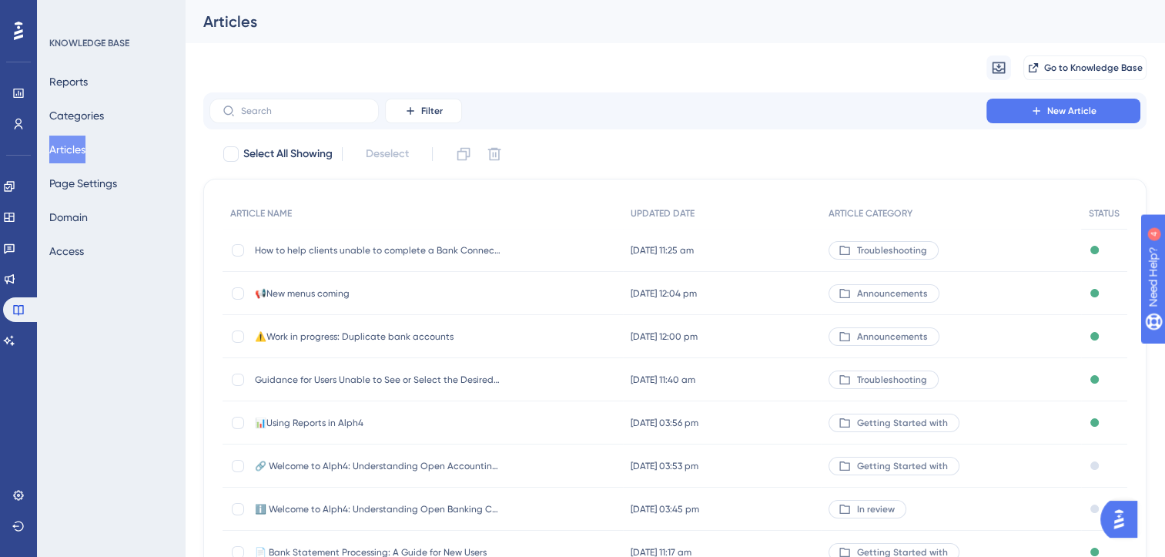
click at [335, 291] on span "📢New menus coming" at bounding box center [378, 293] width 246 height 12
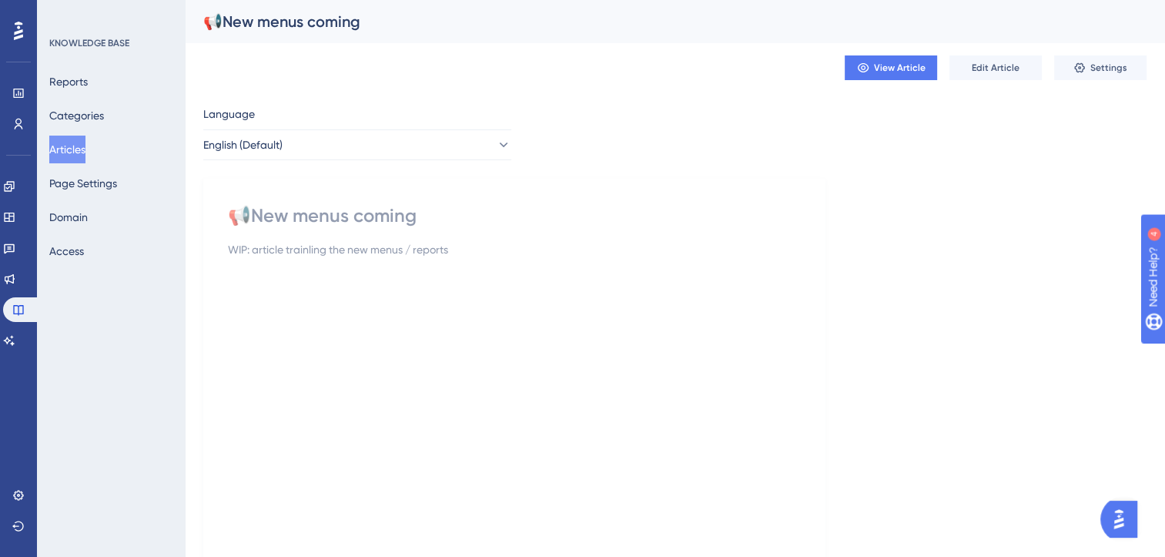
click at [80, 147] on button "Articles" at bounding box center [67, 150] width 36 height 28
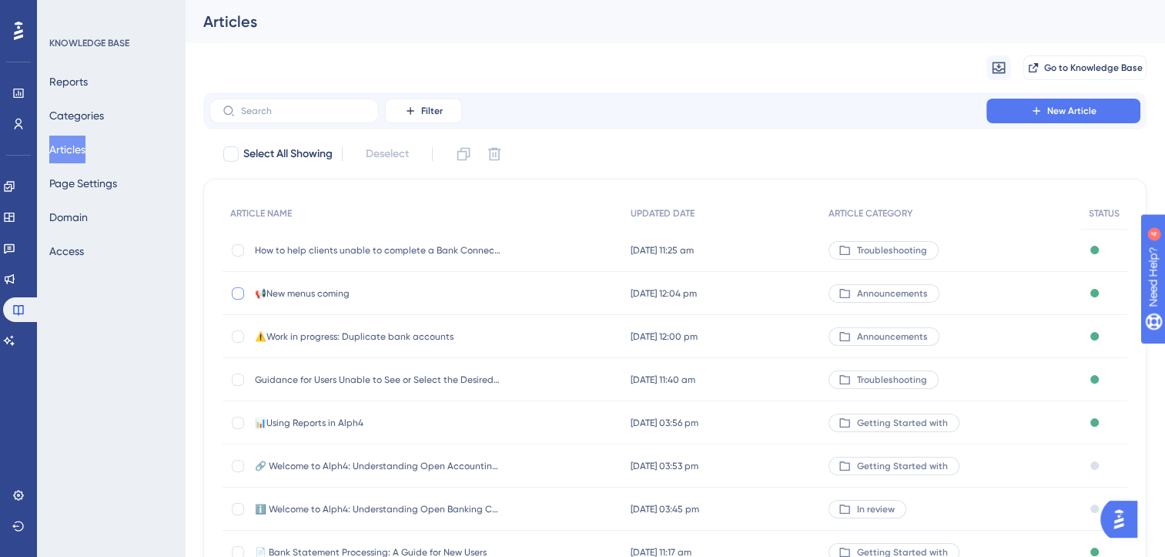
click at [237, 292] on div at bounding box center [238, 293] width 12 height 12
click at [498, 152] on icon at bounding box center [494, 153] width 15 height 15
checkbox input "false"
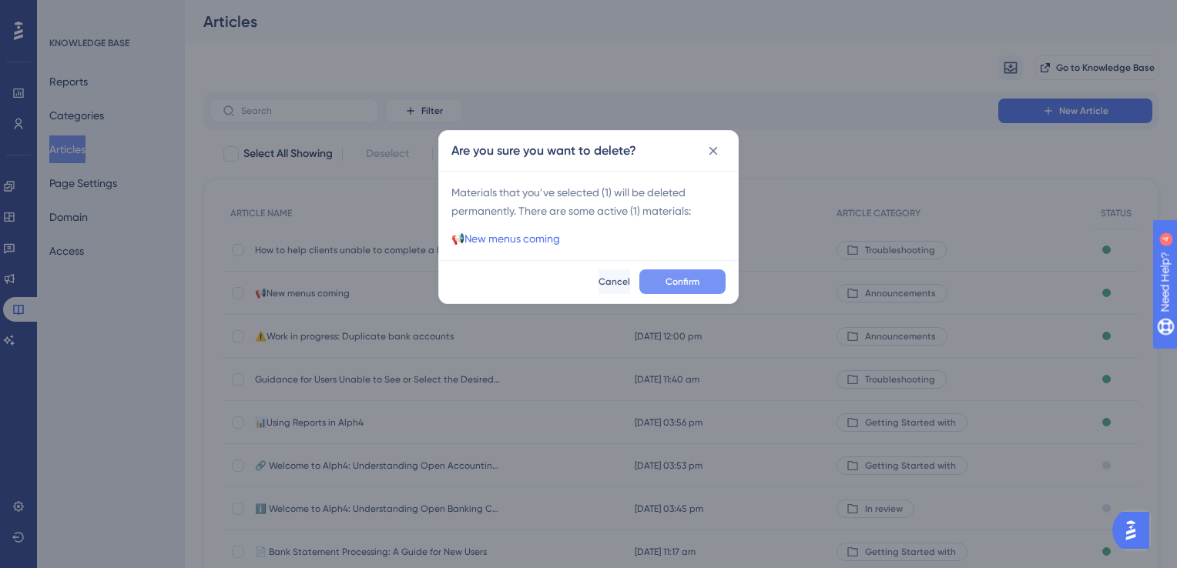
click at [691, 279] on span "Confirm" at bounding box center [682, 282] width 34 height 12
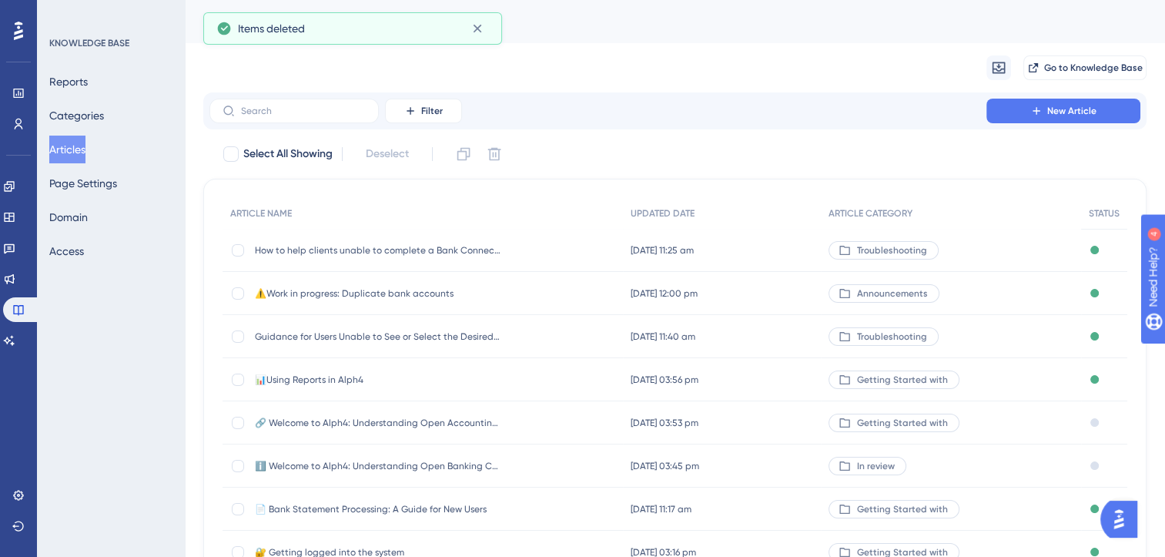
click at [419, 290] on span "⚠️Work in progress: Duplicate bank accounts" at bounding box center [378, 293] width 246 height 12
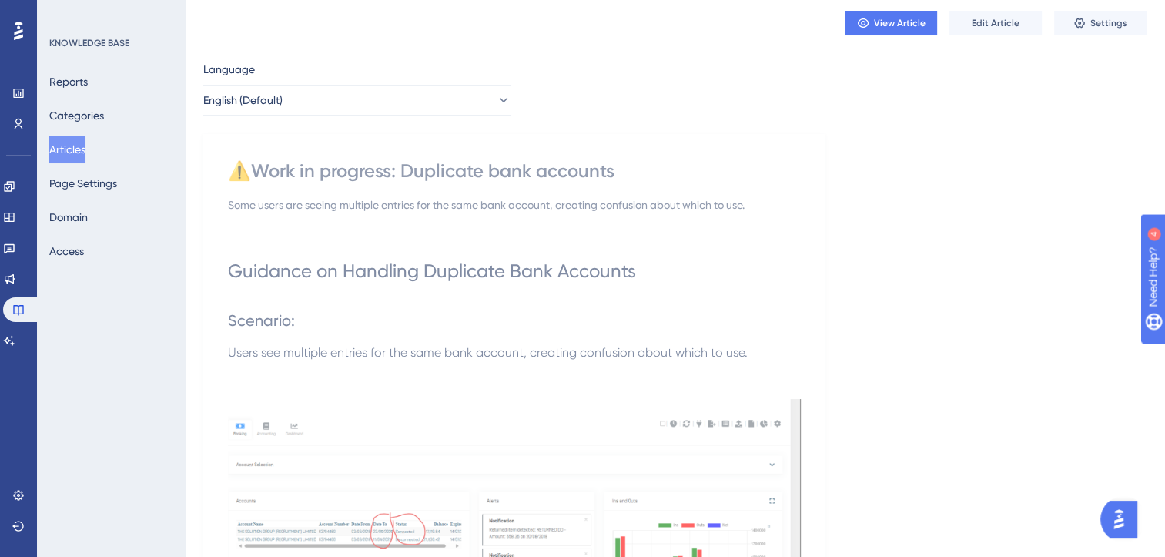
scroll to position [45, 0]
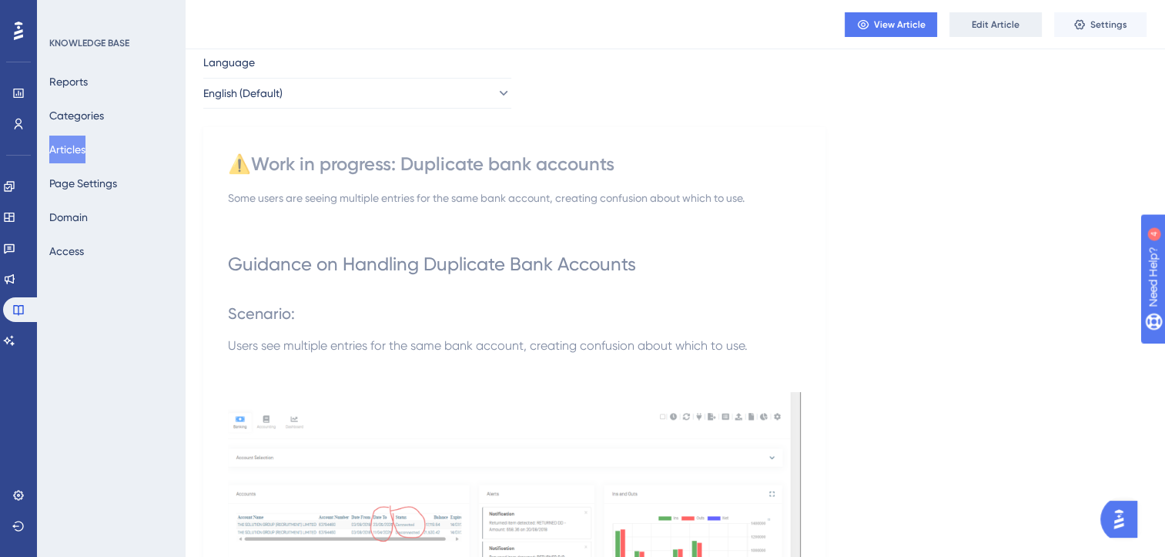
click at [1008, 23] on span "Edit Article" at bounding box center [996, 24] width 48 height 12
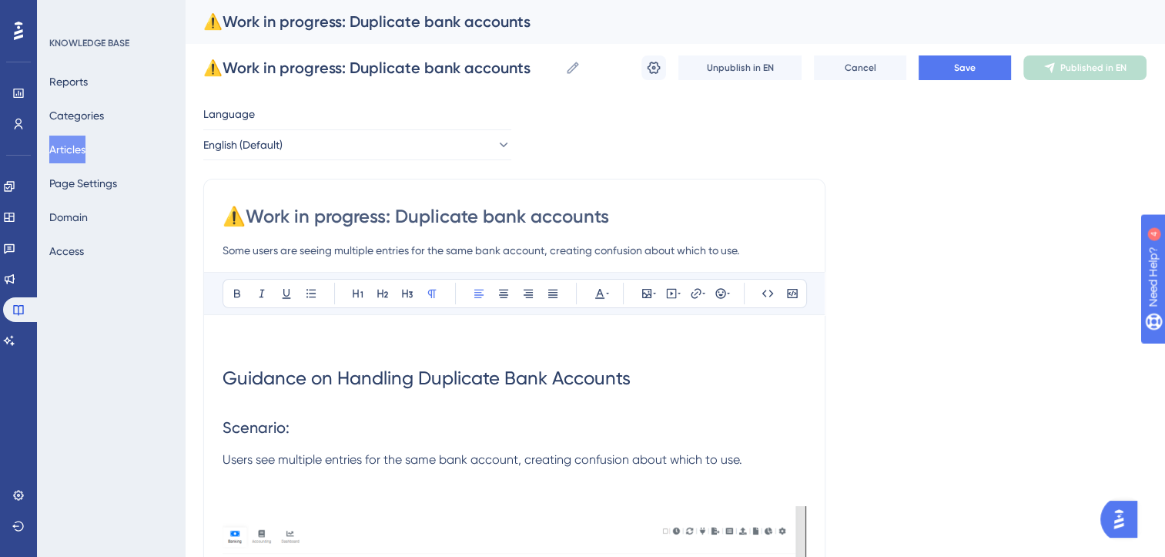
scroll to position [0, 0]
click at [754, 249] on input "Some users are seeing multiple entries for the same bank account, creating conf…" at bounding box center [515, 250] width 584 height 18
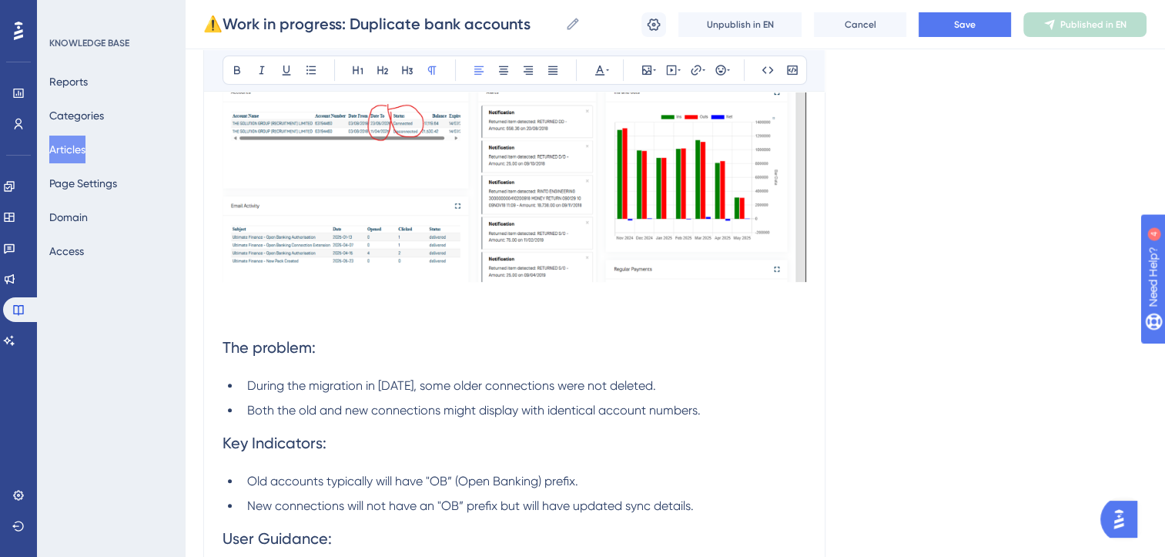
scroll to position [511, 0]
type input "Some users are seeing multiple entries for the same bank account, creating conf…"
click at [500, 384] on span "During the migration in [DATE], some older connections were not deleted." at bounding box center [451, 385] width 409 height 15
click at [304, 383] on span "During the migration in [DATE], some old connections were not deleted." at bounding box center [446, 385] width 398 height 15
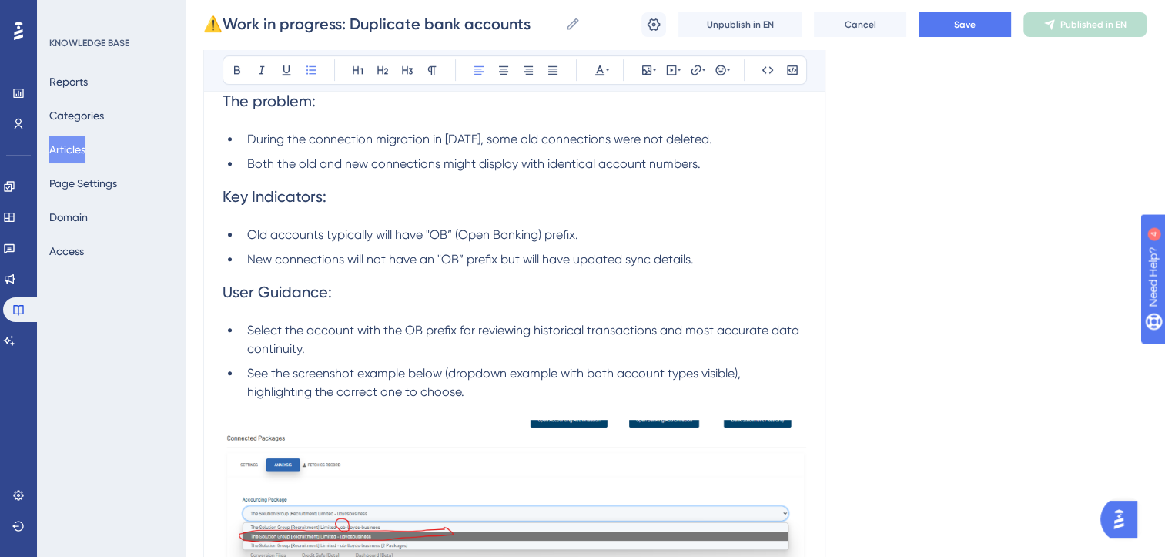
scroll to position [758, 0]
